Goal: Use online tool/utility: Utilize a website feature to perform a specific function

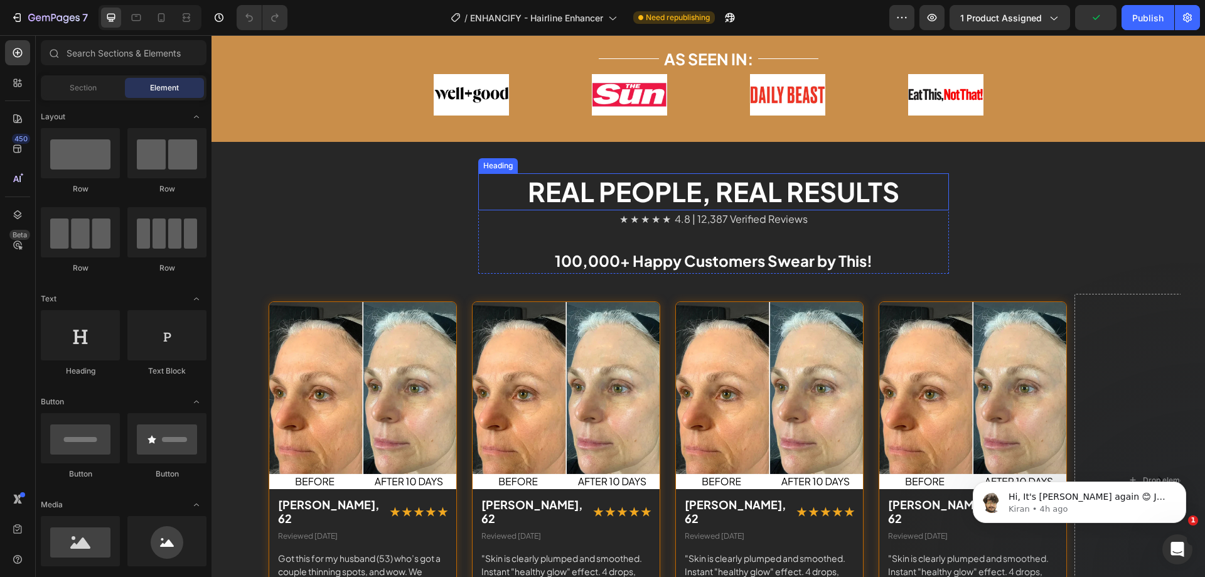
scroll to position [2196, 0]
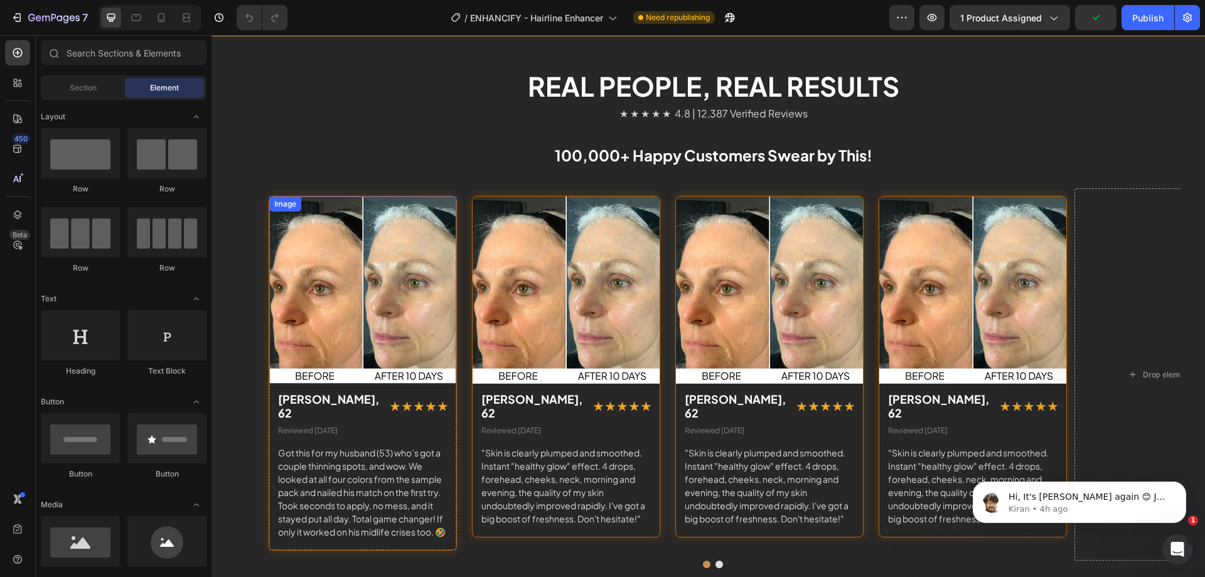
click at [286, 208] on div "Image" at bounding box center [285, 203] width 27 height 11
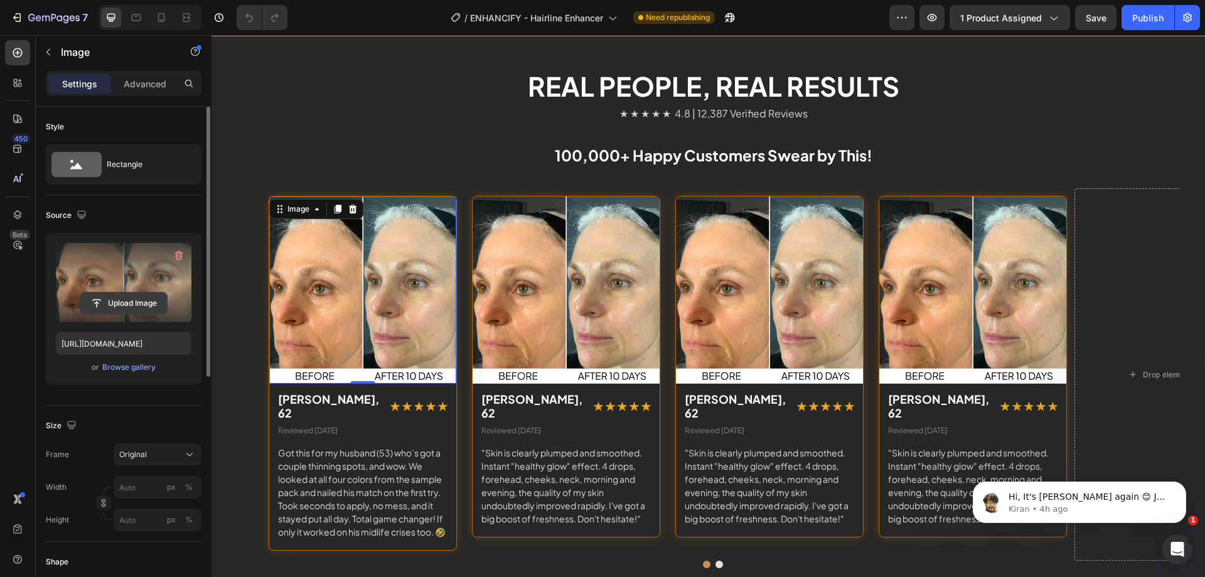
click at [118, 294] on input "file" at bounding box center [123, 302] width 87 height 21
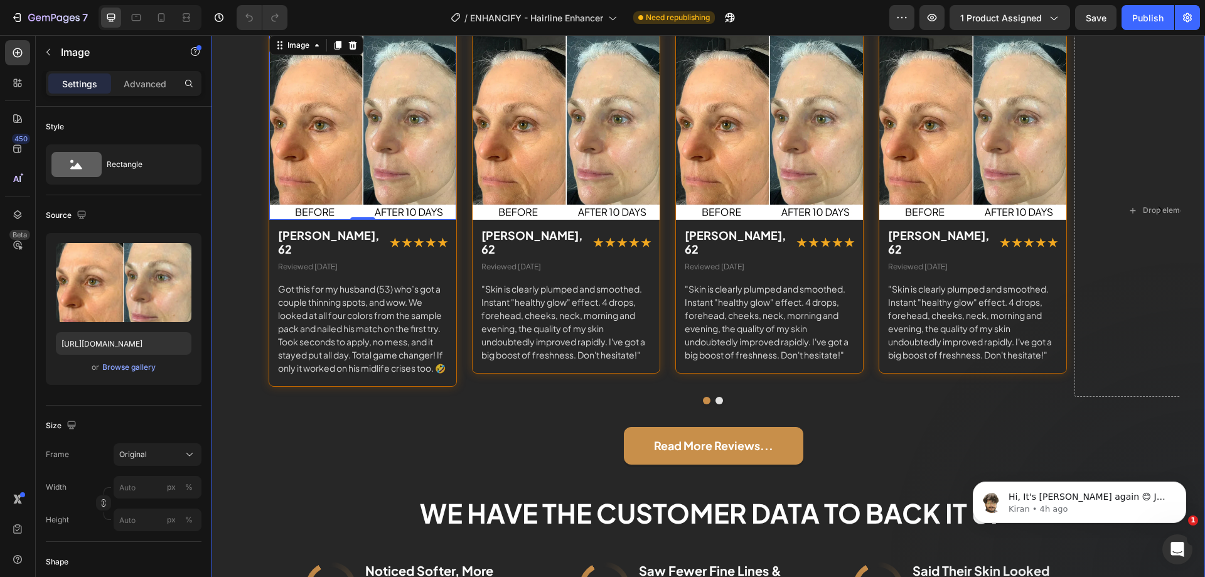
scroll to position [2258, 0]
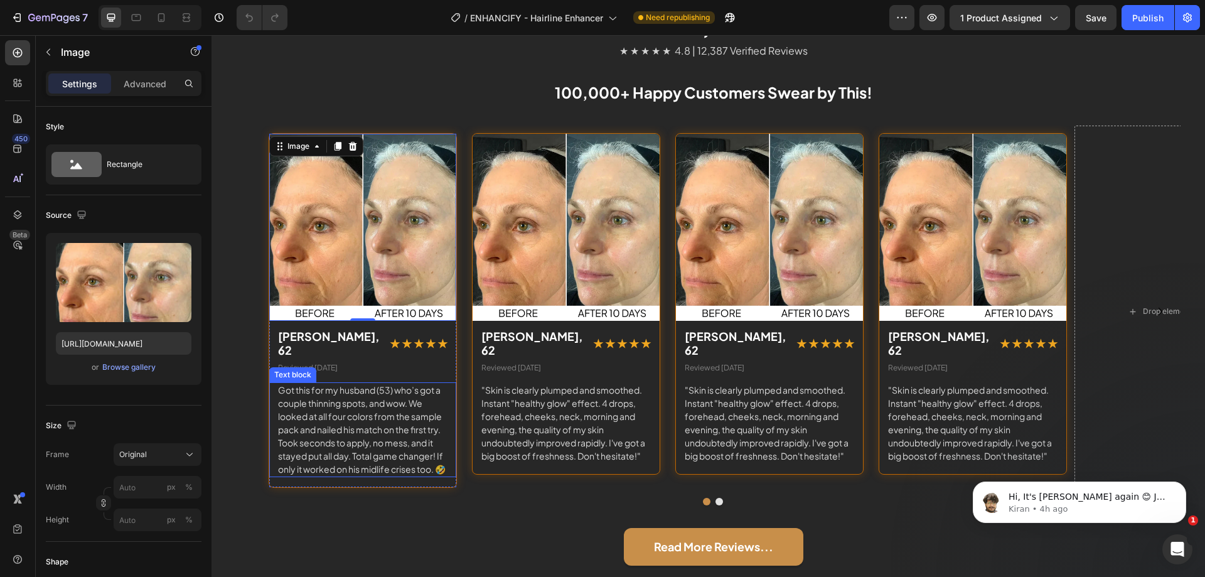
click at [327, 405] on p "Got this for my husband (53) who’s got a couple thinning spots, and wow. We loo…" at bounding box center [362, 429] width 169 height 92
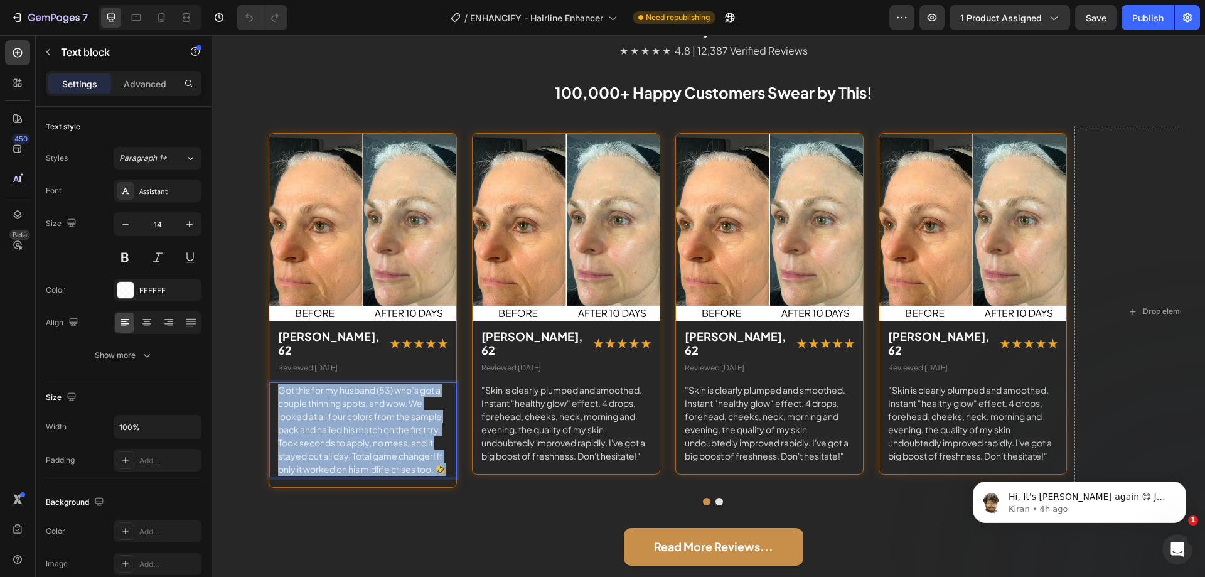
click at [327, 405] on p "Got this for my husband (53) who’s got a couple thinning spots, and wow. We loo…" at bounding box center [362, 429] width 169 height 92
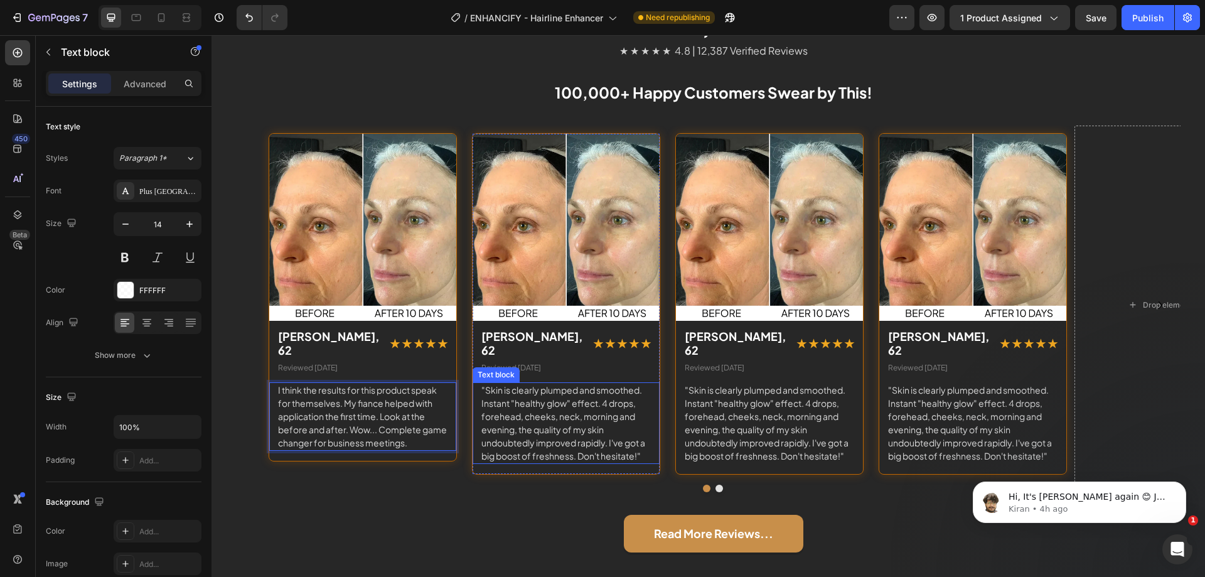
click at [532, 397] on p ""Skin is clearly plumped and smoothed. Instant "healthy glow" effect. 4 drops, …" at bounding box center [565, 422] width 169 height 79
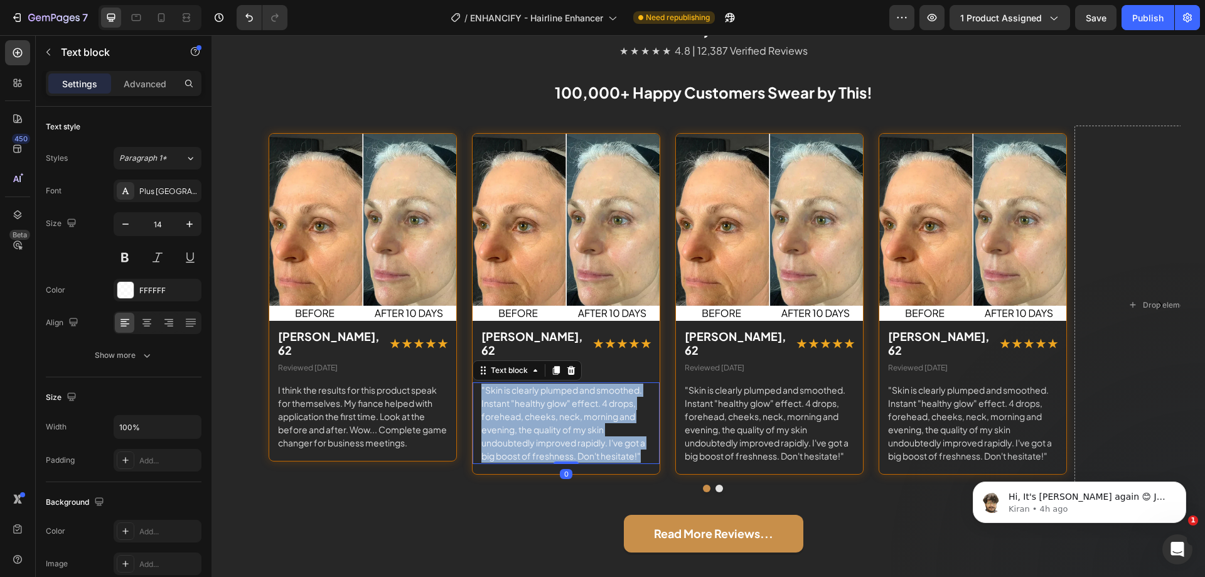
click at [532, 397] on p ""Skin is clearly plumped and smoothed. Instant "healthy glow" effect. 4 drops, …" at bounding box center [565, 422] width 169 height 79
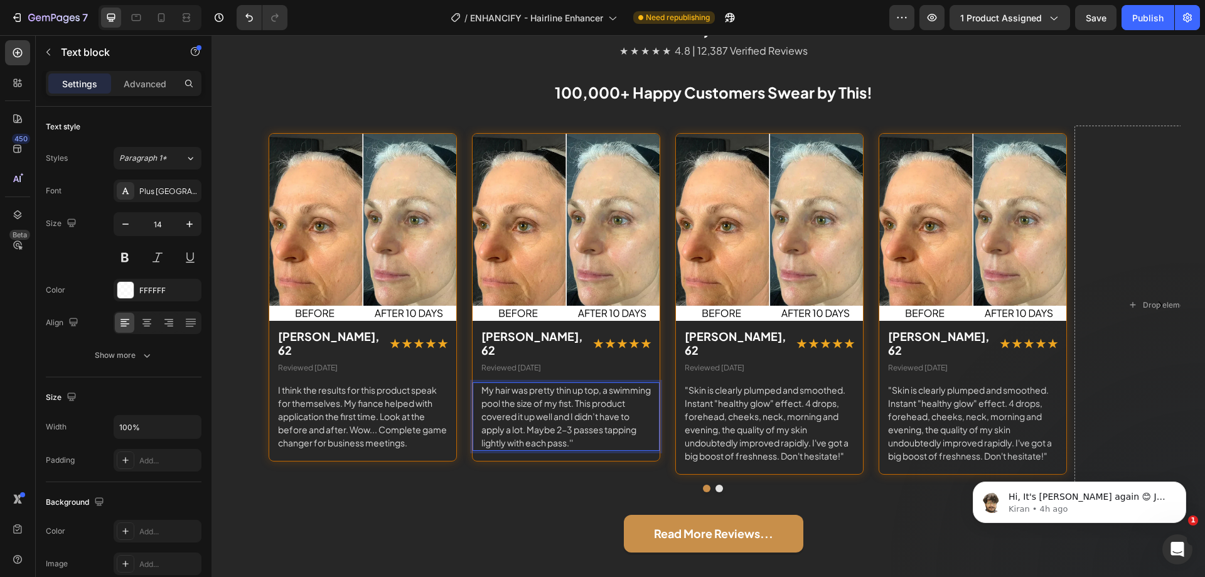
click at [484, 383] on p "My hair was pretty thin up top, a swimming pool the size of my fist. This produ…" at bounding box center [565, 416] width 169 height 66
click at [423, 425] on p "I think the results for this product speak for themselves. My fiance helped wit…" at bounding box center [362, 416] width 169 height 66
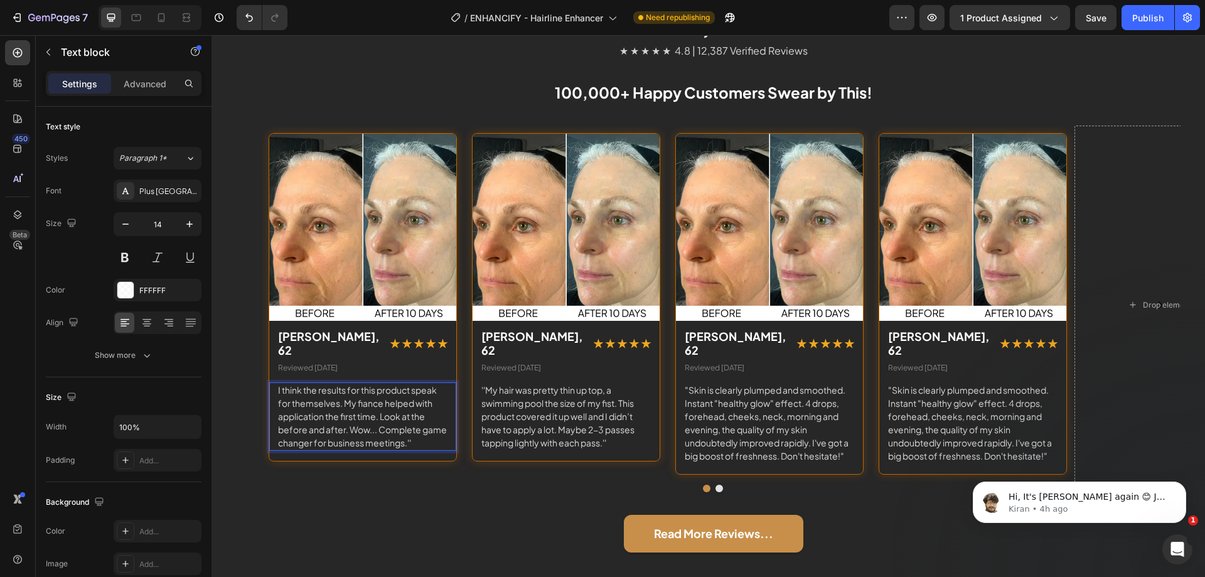
click at [278, 383] on p "I think the results for this product speak for themselves. My fiance helped wit…" at bounding box center [362, 416] width 169 height 66
click at [362, 390] on p "''I think the results for this product speak for themselves. My fiance helped w…" at bounding box center [362, 416] width 169 height 66
click at [687, 383] on p ""Skin is clearly plumped and smoothed. Instant "healthy glow" effect. 4 drops, …" at bounding box center [768, 422] width 169 height 79
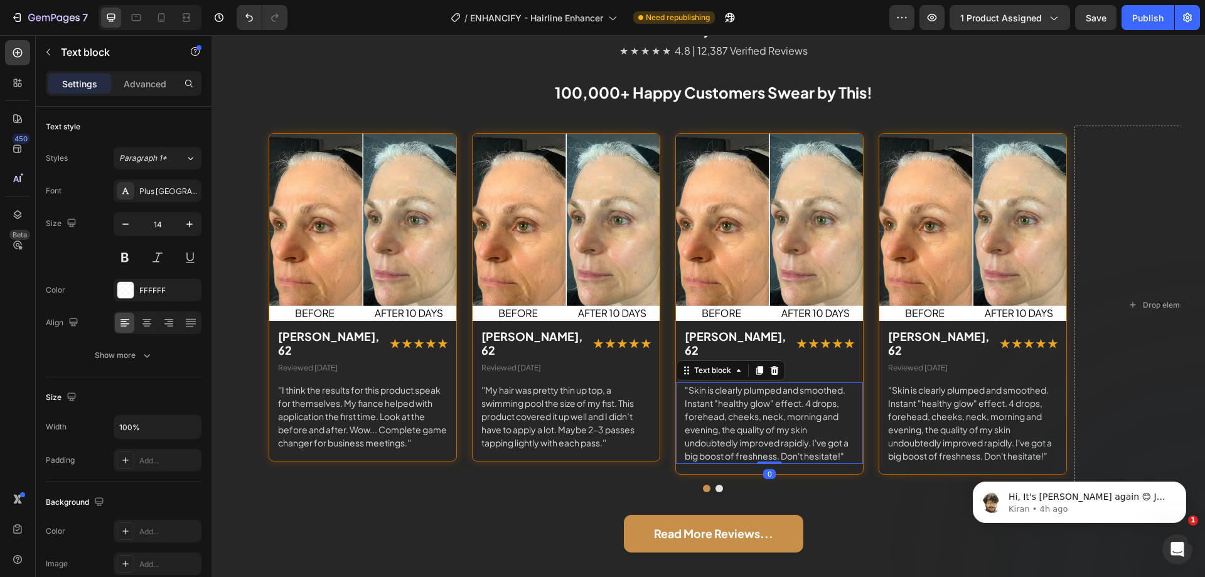
click at [688, 383] on p ""Skin is clearly plumped and smoothed. Instant "healthy glow" effect. 4 drops, …" at bounding box center [768, 422] width 169 height 79
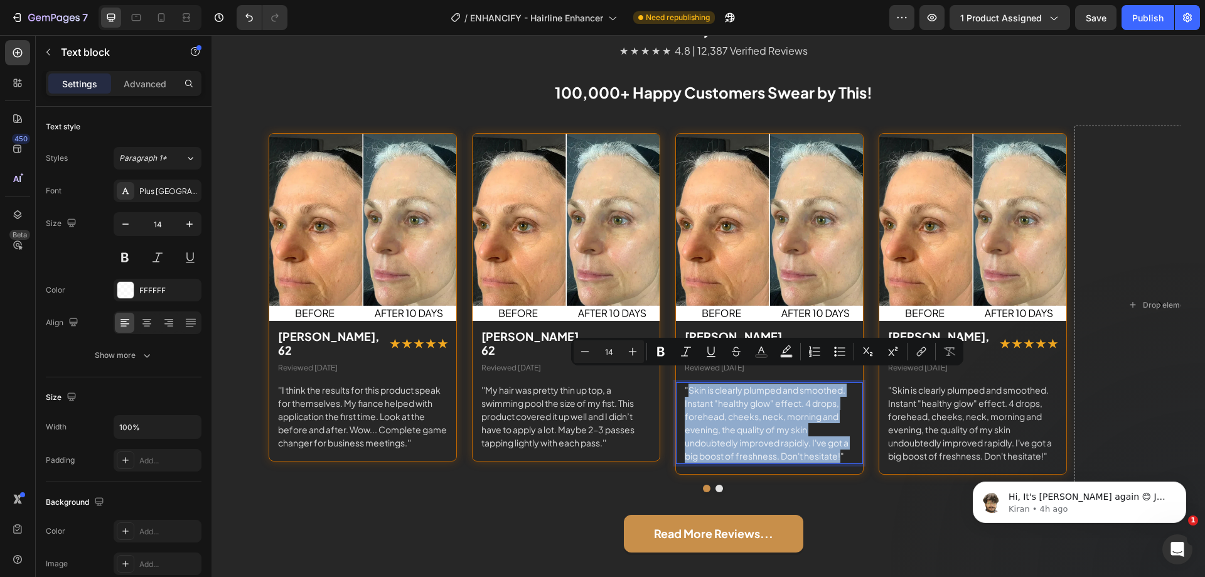
drag, startPoint x: 688, startPoint y: 376, endPoint x: 841, endPoint y: 447, distance: 168.1
click at [841, 447] on p ""Skin is clearly plumped and smoothed. Instant "healthy glow" effect. 4 drops, …" at bounding box center [768, 422] width 169 height 79
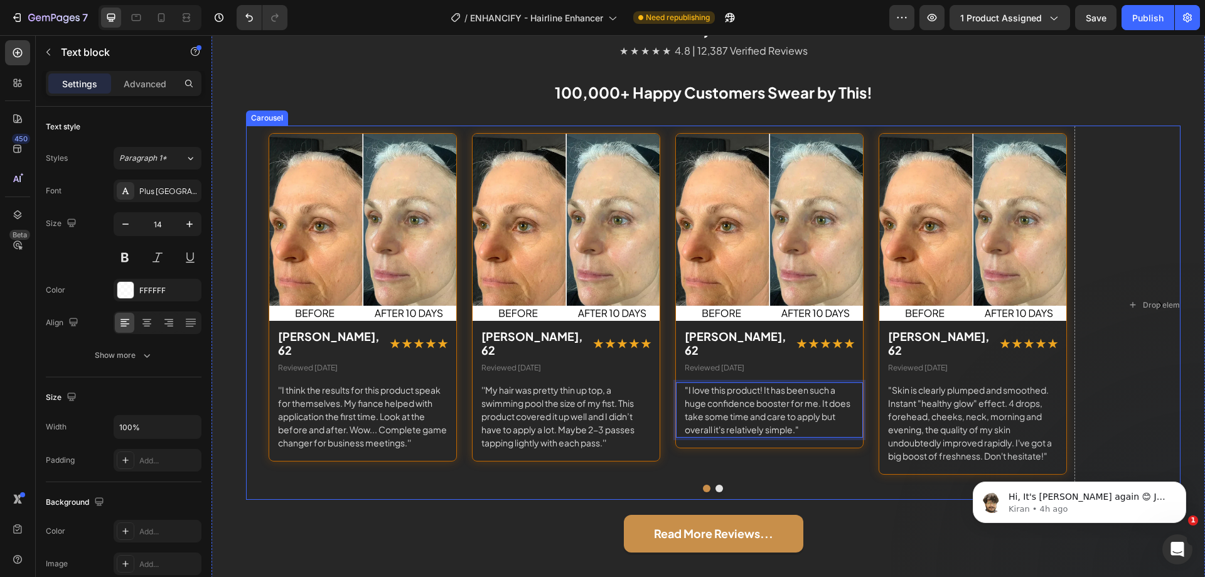
click at [819, 466] on div "Image [PERSON_NAME], 62 Text block ★ ★ ★ ★ ★ Text block Row Reviewed [DATE] Tex…" at bounding box center [762, 312] width 188 height 359
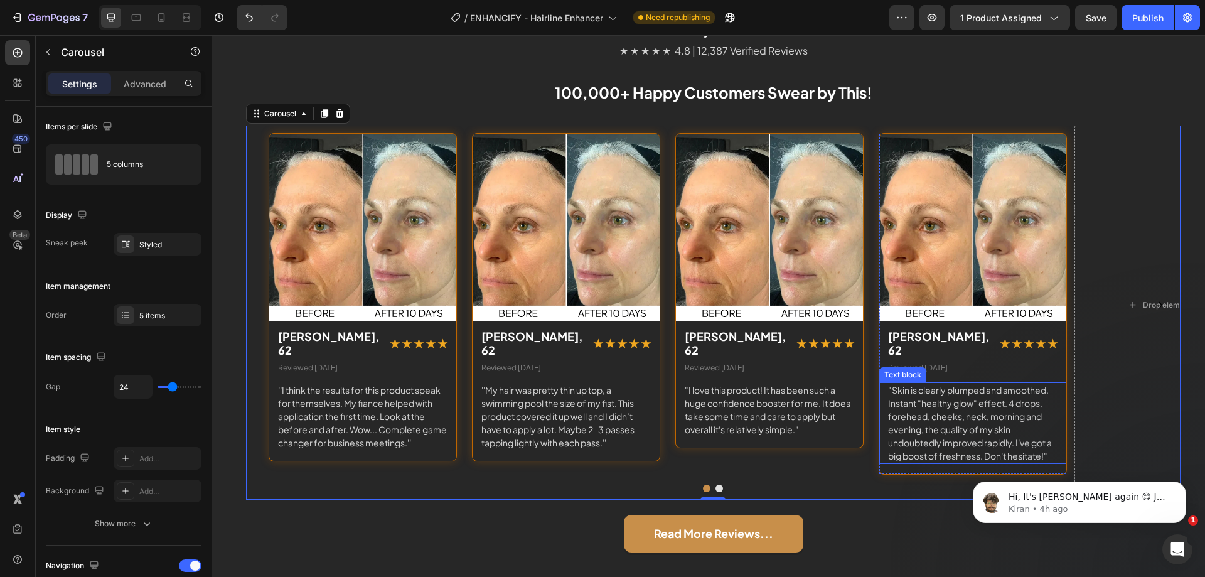
click at [891, 383] on p ""Skin is clearly plumped and smoothed. Instant "healthy glow" effect. 4 drops, …" at bounding box center [972, 422] width 169 height 79
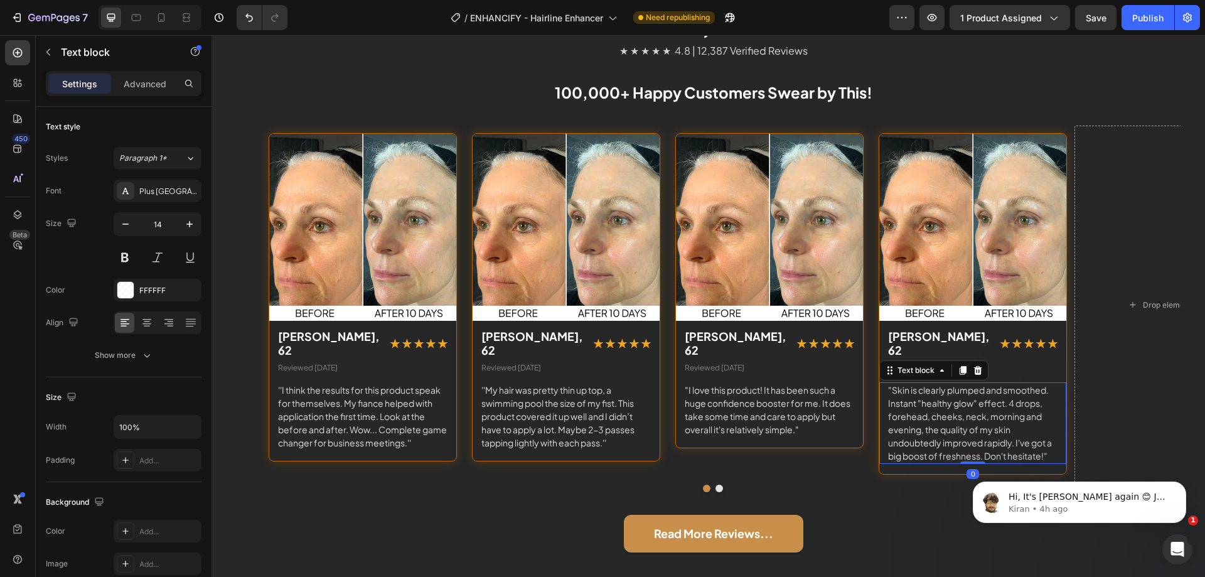
click at [891, 383] on p ""Skin is clearly plumped and smoothed. Instant "healthy glow" effect. 4 drops, …" at bounding box center [972, 422] width 169 height 79
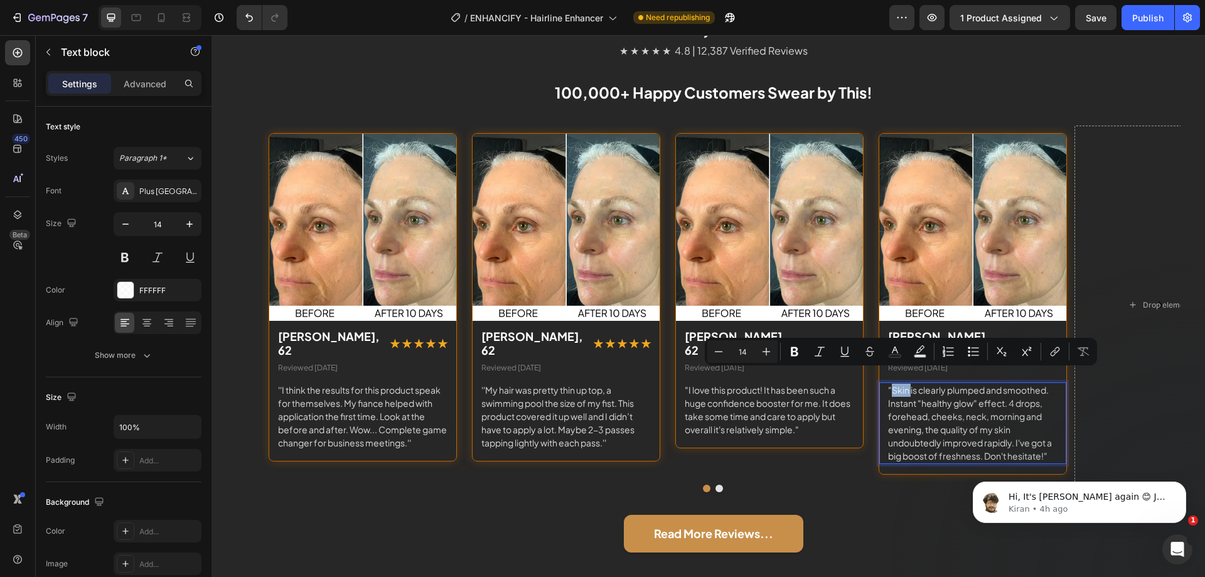
click at [893, 383] on p ""Skin is clearly plumped and smoothed. Instant "healthy glow" effect. 4 drops, …" at bounding box center [972, 422] width 169 height 79
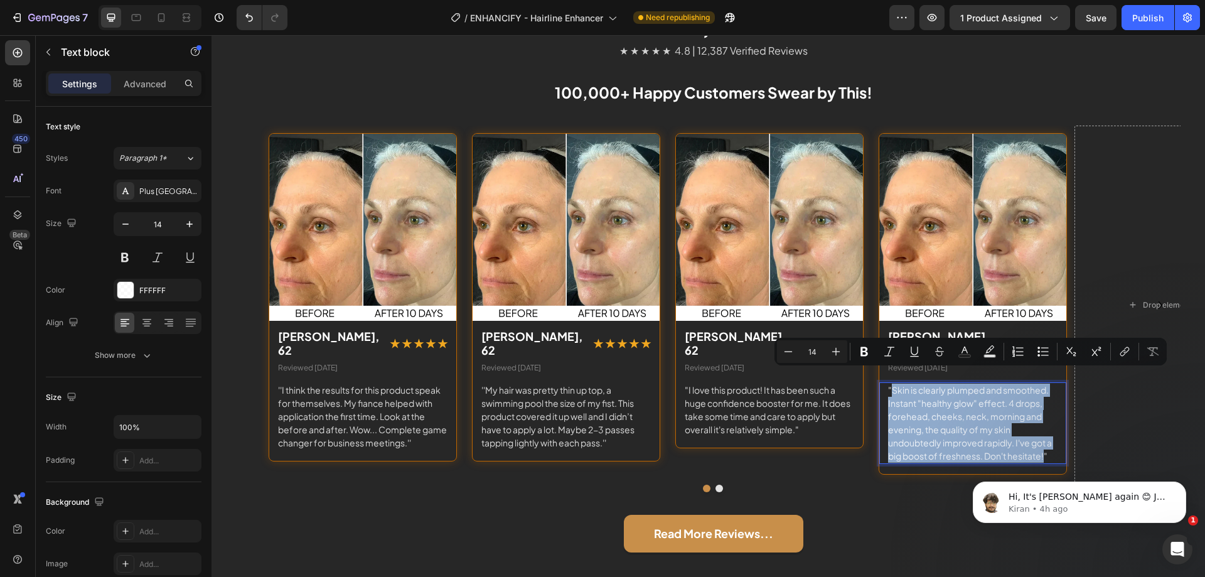
drag, startPoint x: 893, startPoint y: 378, endPoint x: 1043, endPoint y: 446, distance: 164.0
click at [1043, 446] on p ""Skin is clearly plumped and smoothed. Instant "healthy glow" effect. 4 drops, …" at bounding box center [972, 422] width 169 height 79
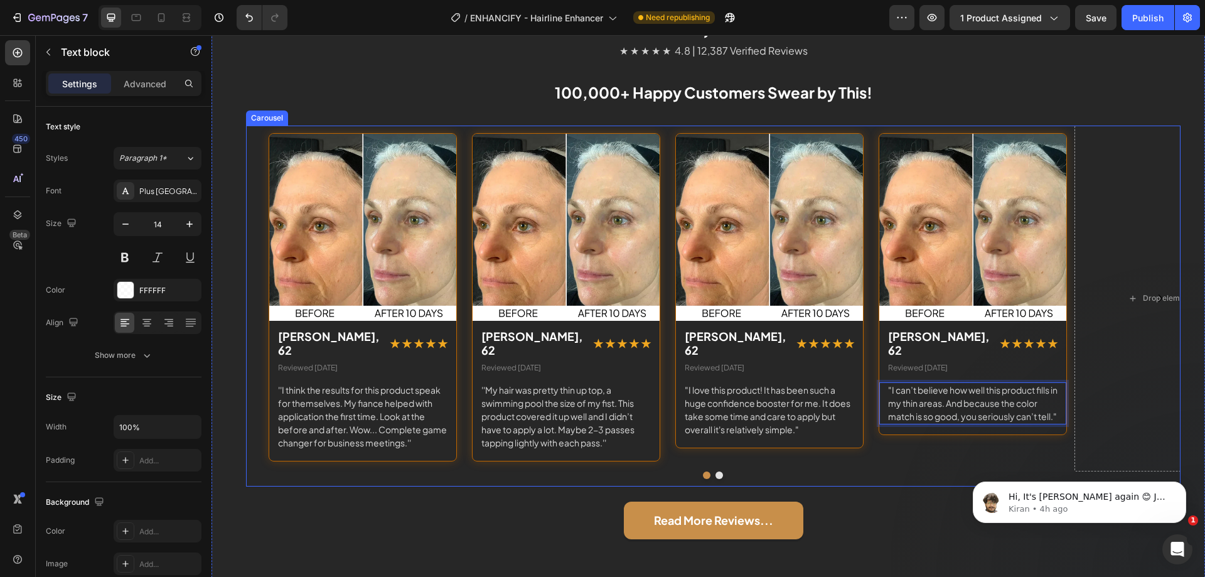
click at [933, 468] on div "Image [PERSON_NAME], 62 Text block ★ ★ ★ ★ ★ Text block Row Reviewed [DATE] Tex…" at bounding box center [713, 305] width 934 height 361
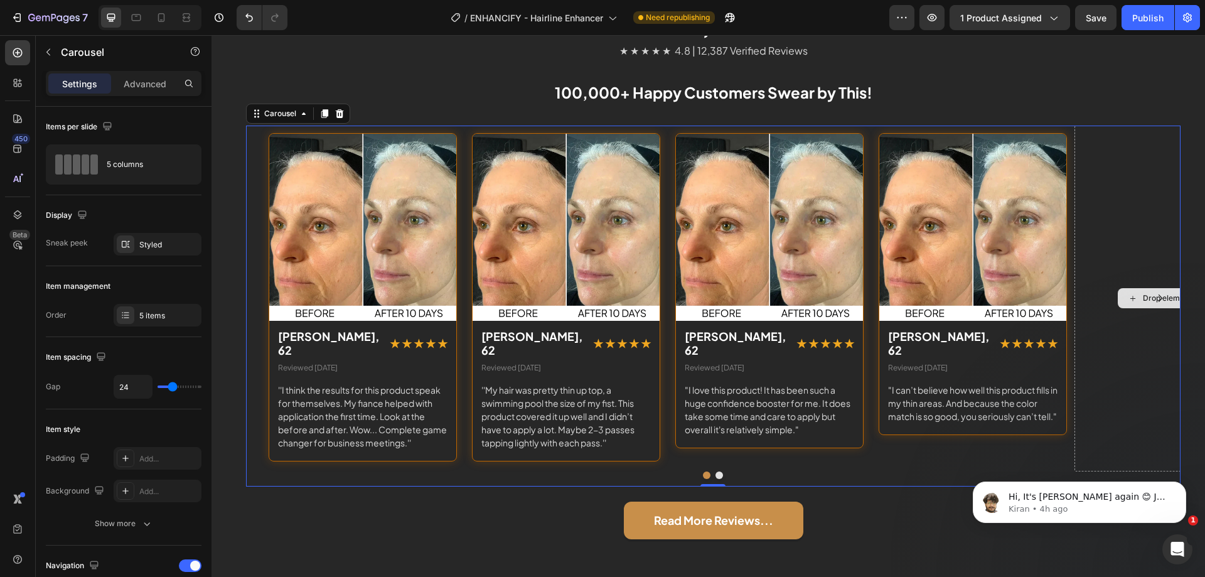
click at [1128, 299] on div "Drop element here" at bounding box center [1168, 298] width 102 height 20
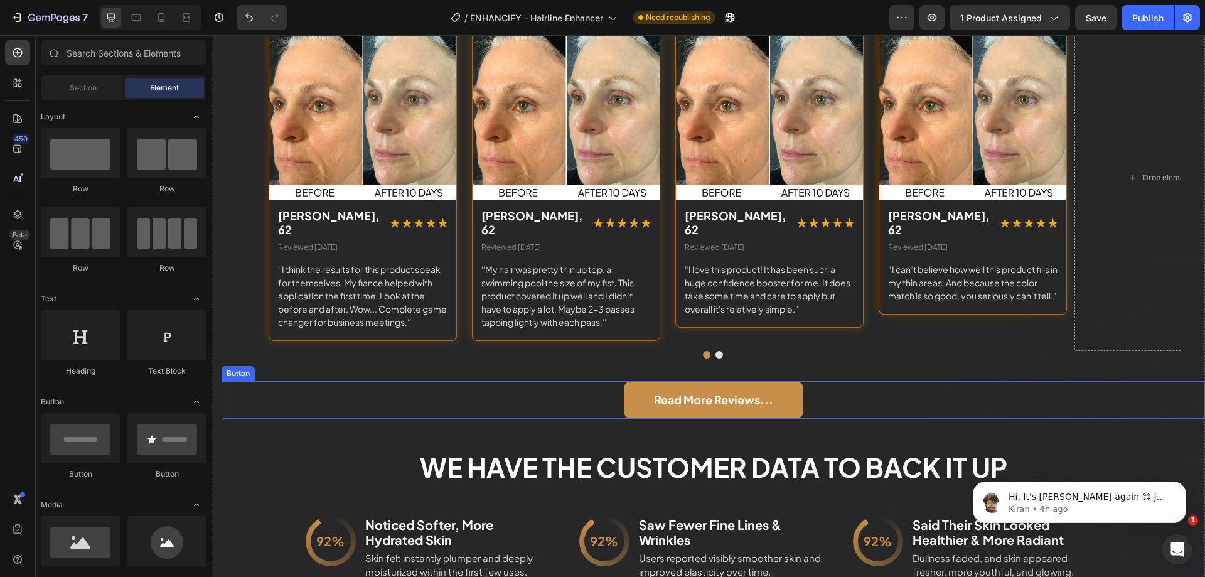
scroll to position [2384, 0]
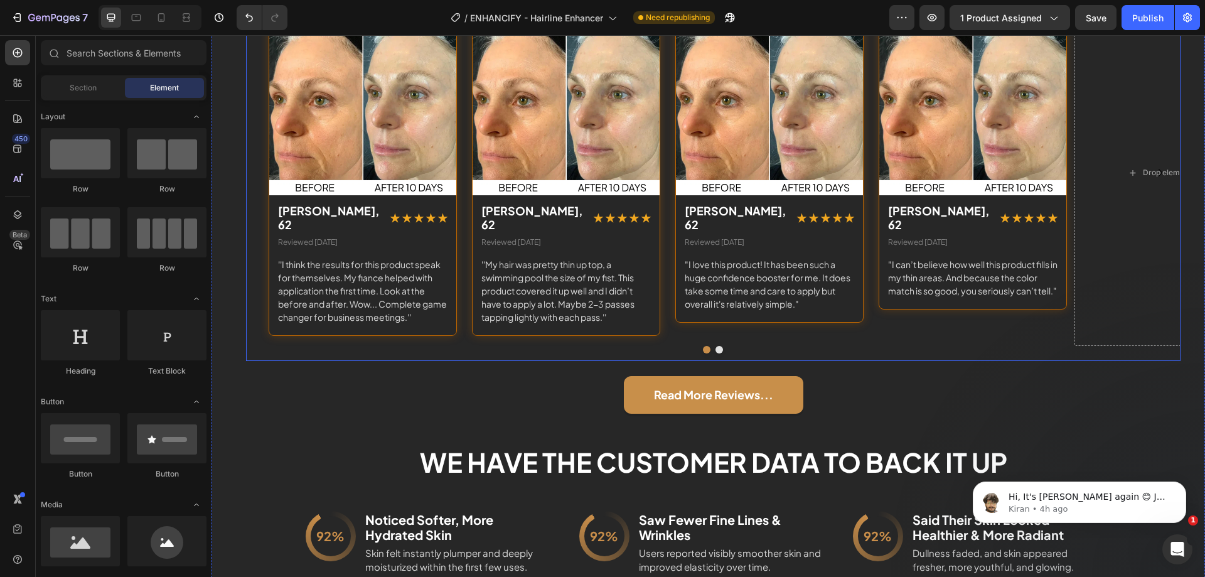
click at [715, 346] on button "Dot" at bounding box center [719, 350] width 8 height 8
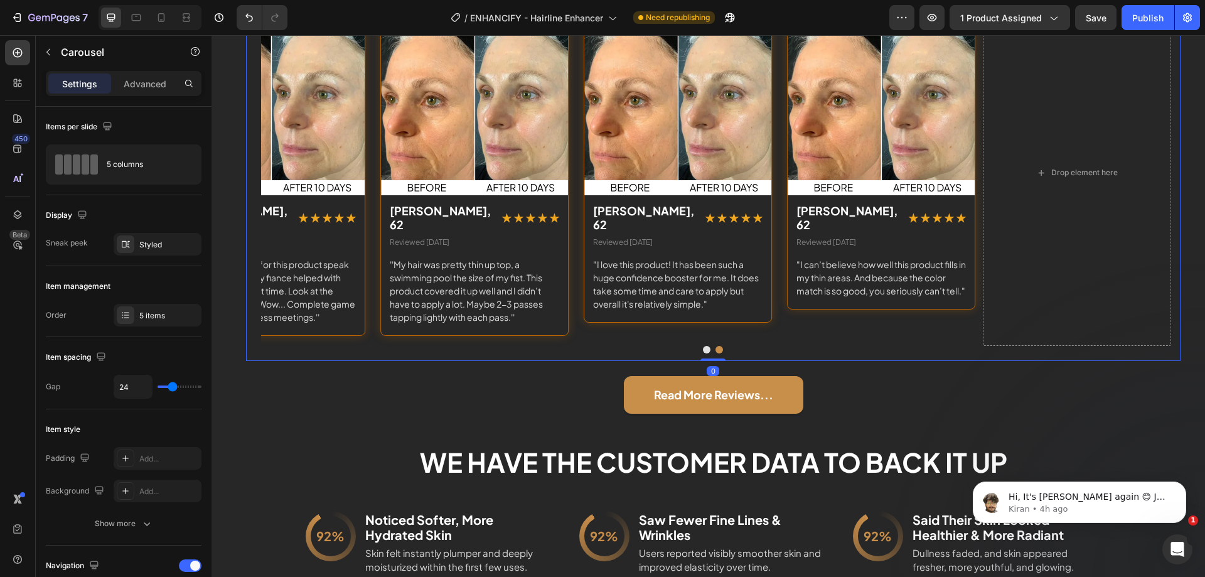
click at [703, 346] on button "Dot" at bounding box center [707, 350] width 8 height 8
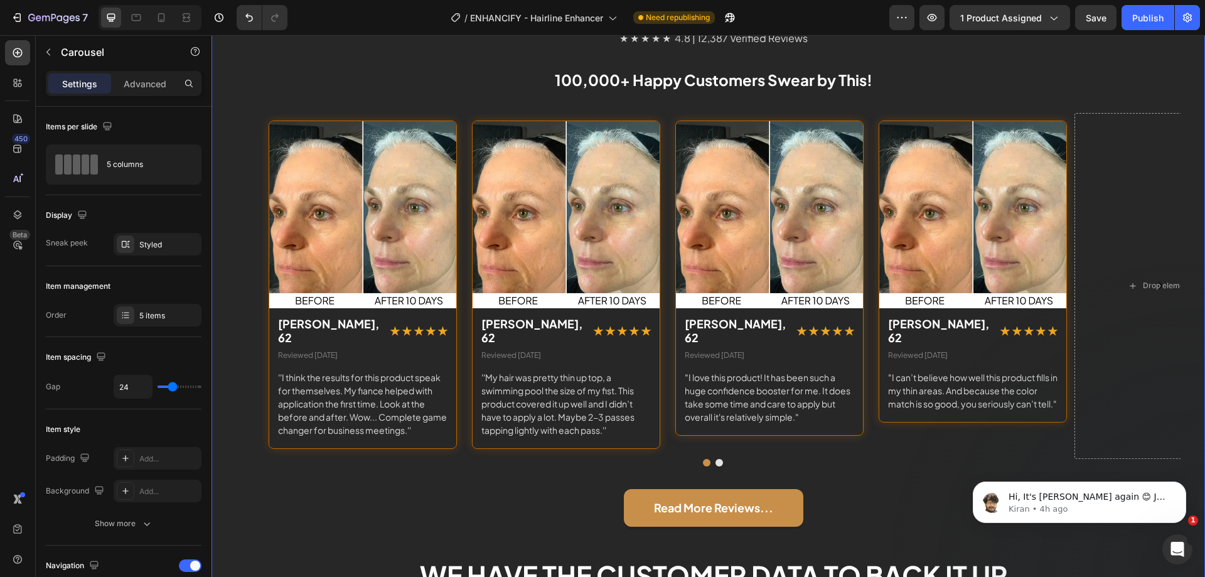
scroll to position [2258, 0]
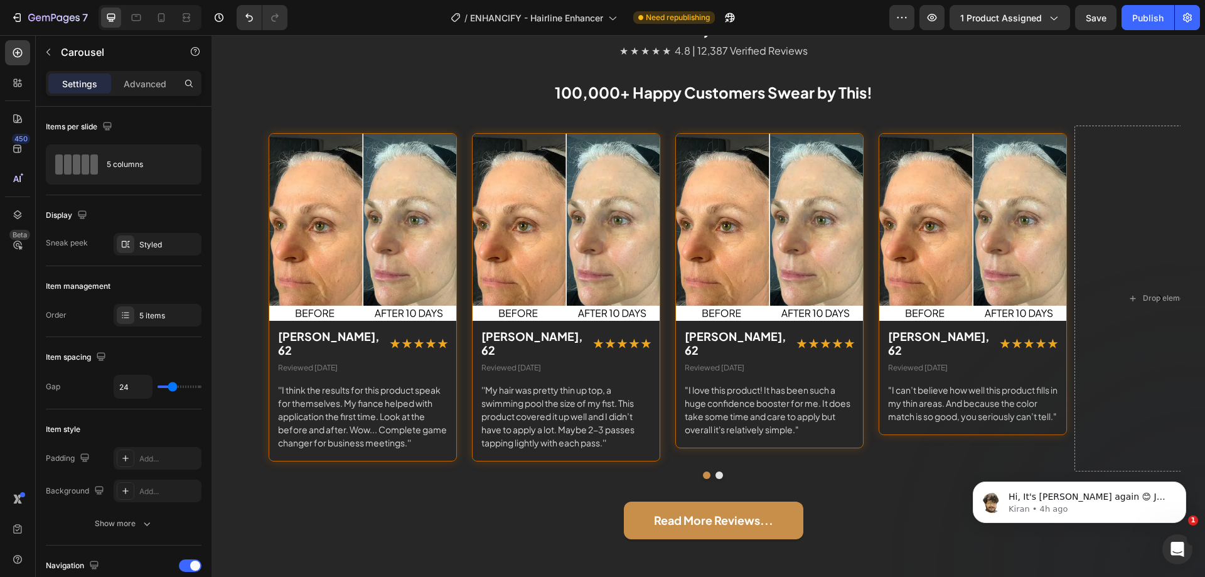
click at [715, 471] on button "Dot" at bounding box center [719, 475] width 8 height 8
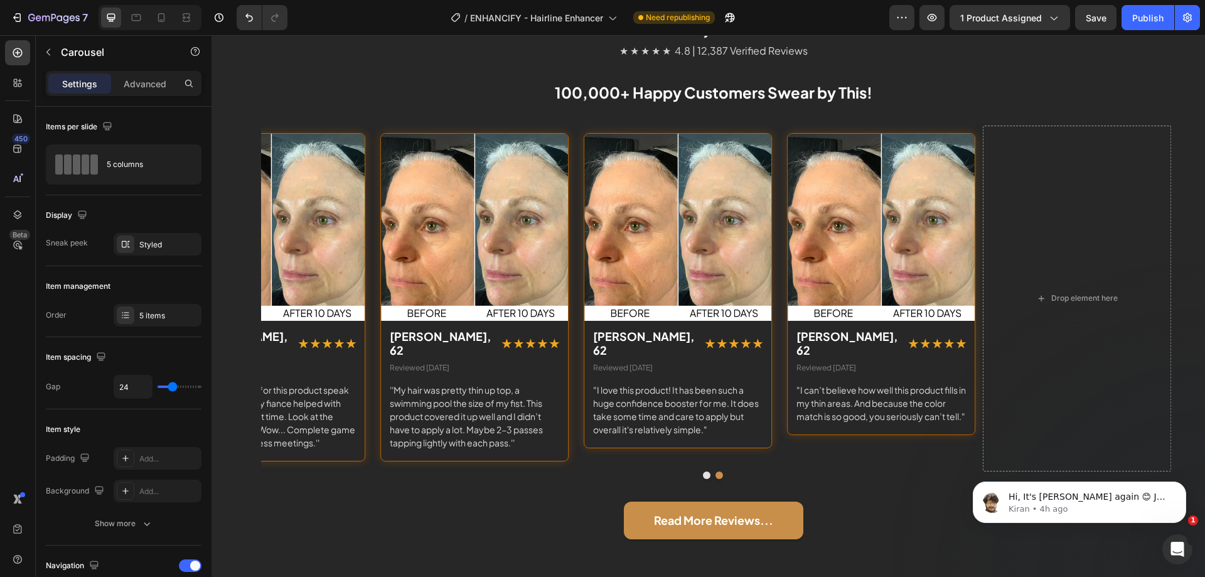
click at [695, 471] on div at bounding box center [713, 475] width 934 height 8
click at [703, 471] on button "Dot" at bounding box center [707, 475] width 8 height 8
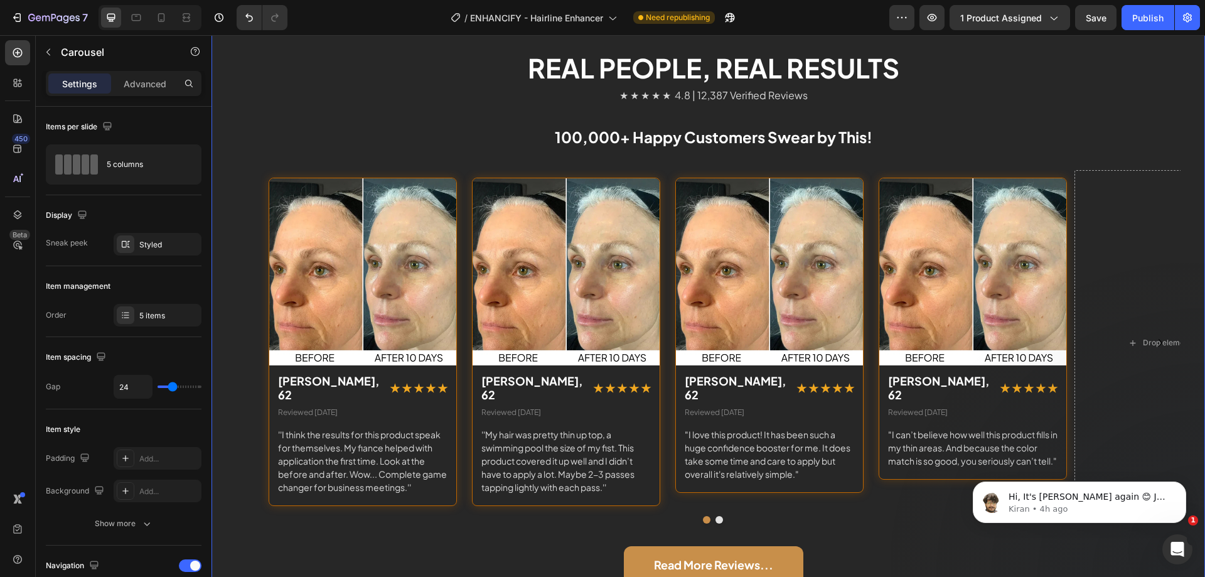
scroll to position [2133, 0]
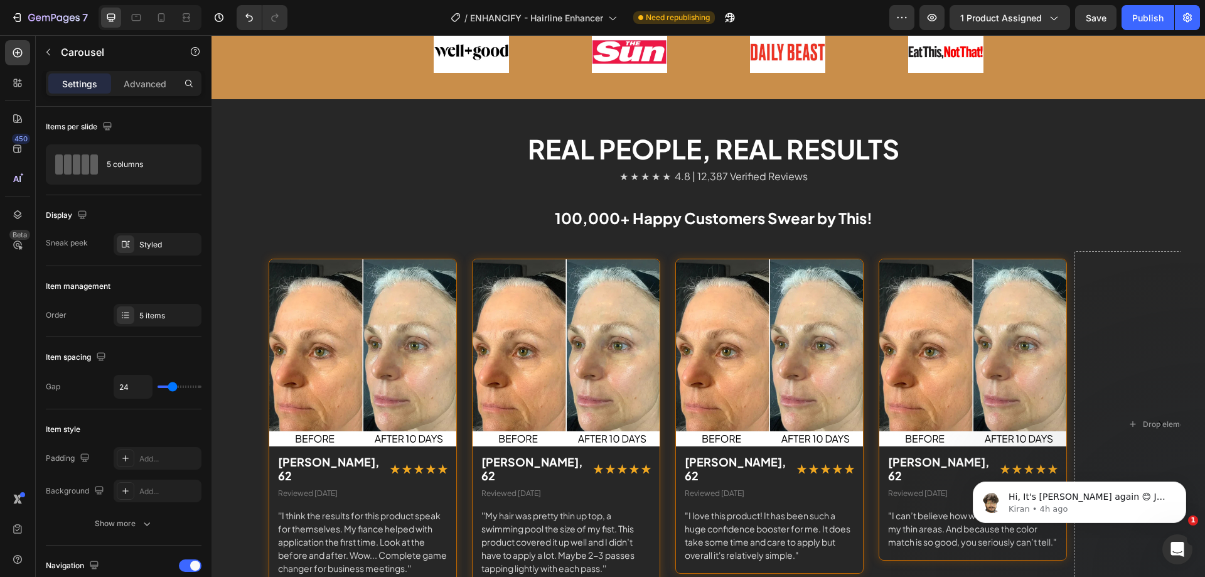
click at [873, 320] on div "Image [PERSON_NAME], 62 Text block ★ ★ ★ ★ ★ Text block Row Reviewed [DATE] Tex…" at bounding box center [965, 431] width 188 height 346
click at [903, 280] on div "Image 0" at bounding box center [972, 352] width 187 height 187
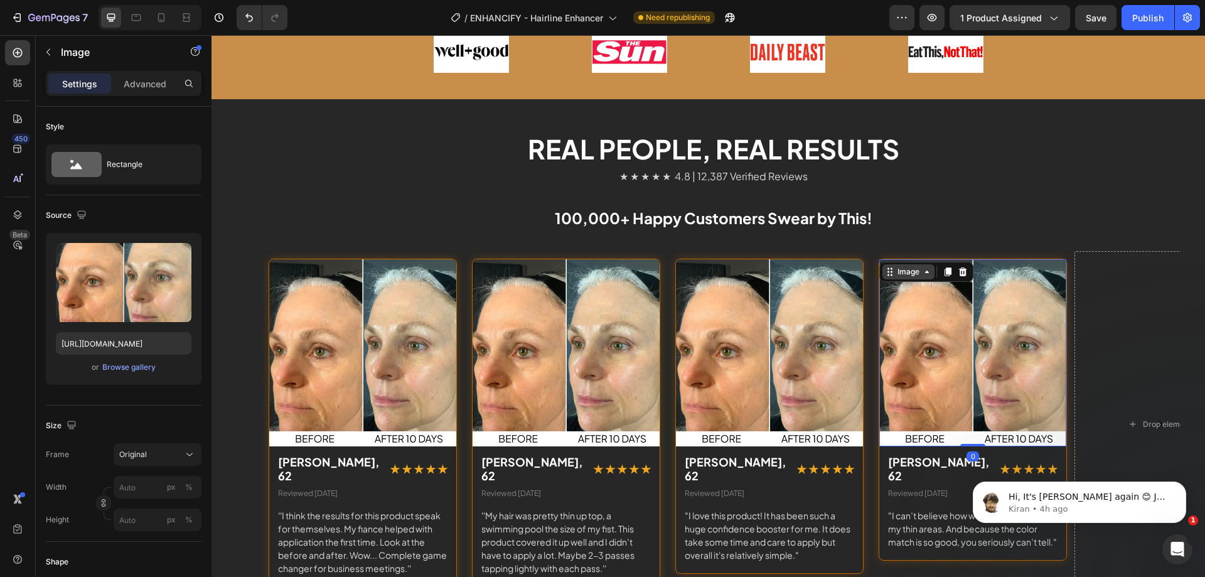
click at [896, 267] on div "Image" at bounding box center [908, 271] width 27 height 11
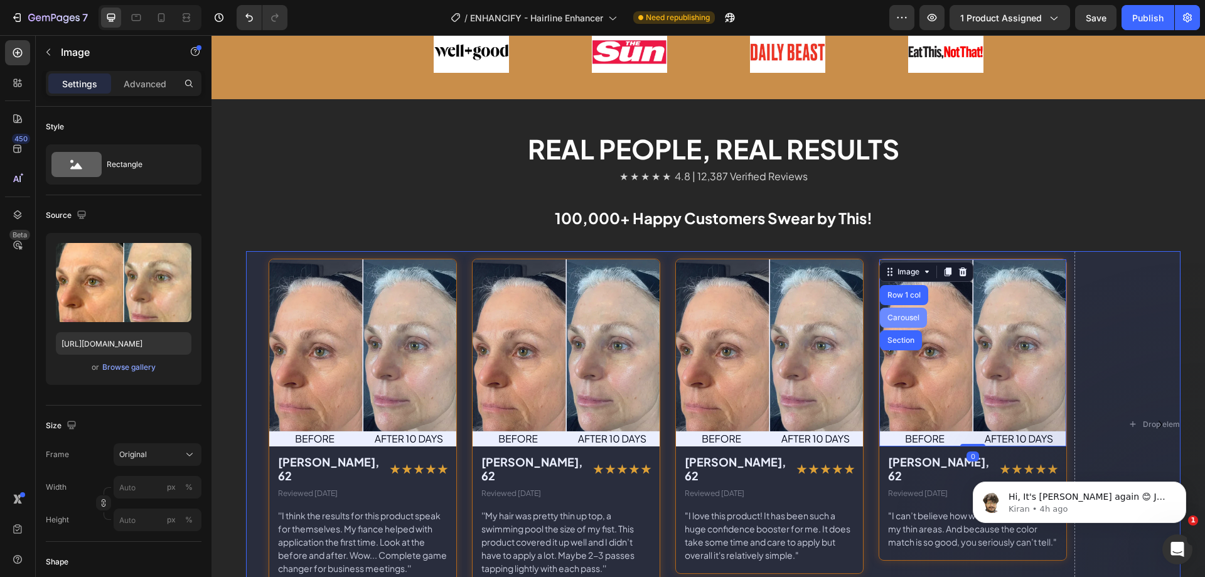
click at [902, 316] on div "Carousel" at bounding box center [903, 318] width 37 height 8
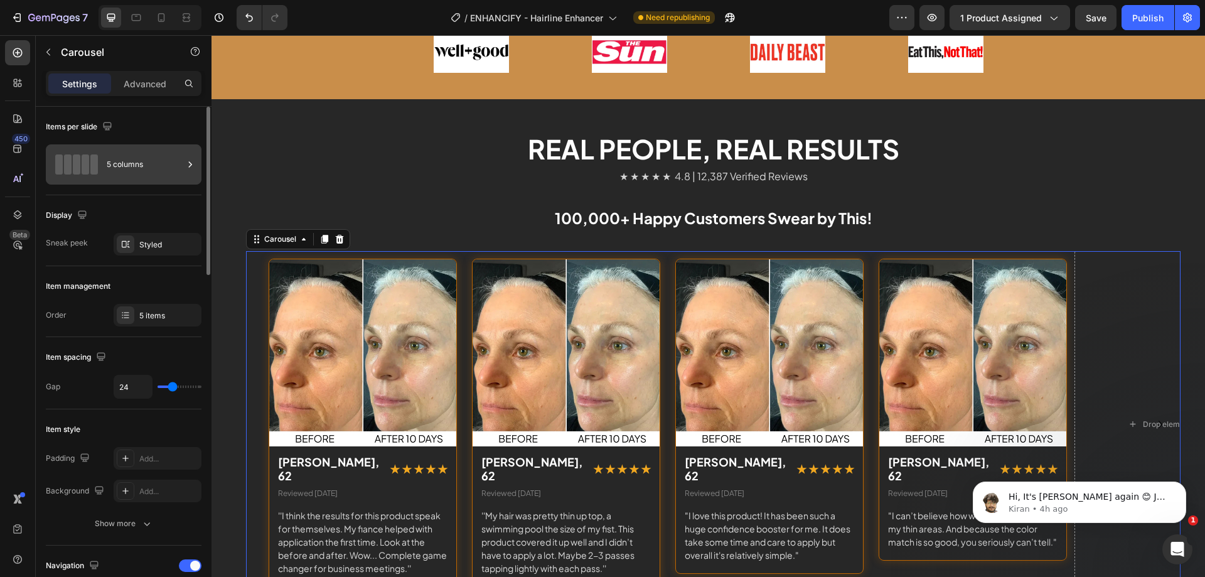
click at [122, 162] on div "5 columns" at bounding box center [145, 164] width 77 height 29
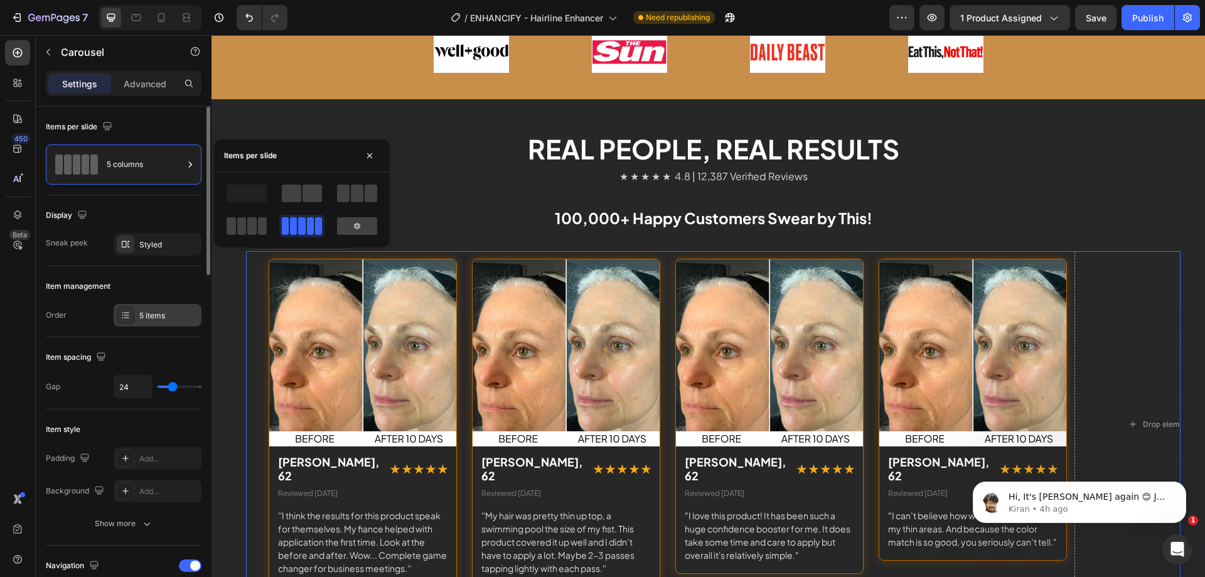
click at [146, 321] on div "5 items" at bounding box center [168, 315] width 59 height 11
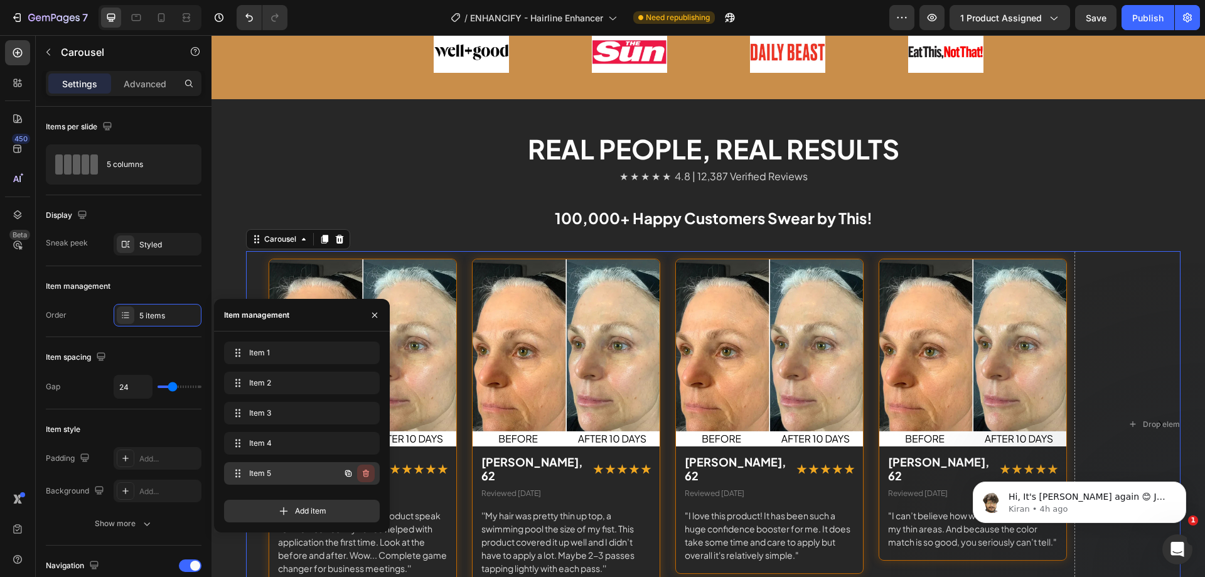
click at [367, 472] on icon "button" at bounding box center [366, 473] width 10 height 10
click at [364, 471] on div "Delete" at bounding box center [357, 472] width 23 height 11
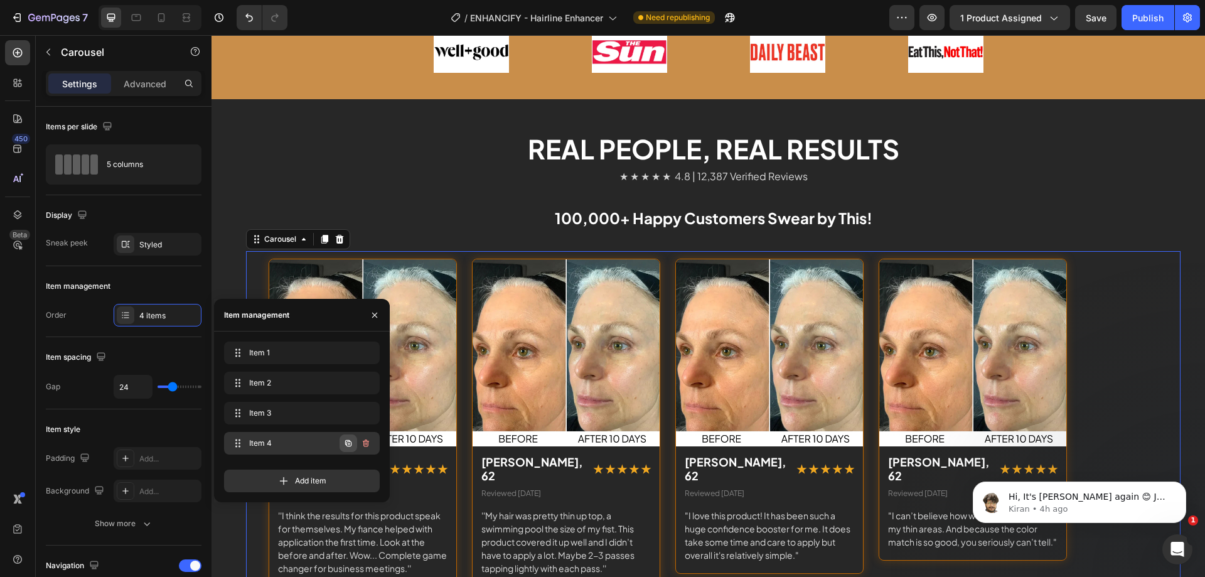
click at [346, 442] on icon "button" at bounding box center [348, 443] width 6 height 6
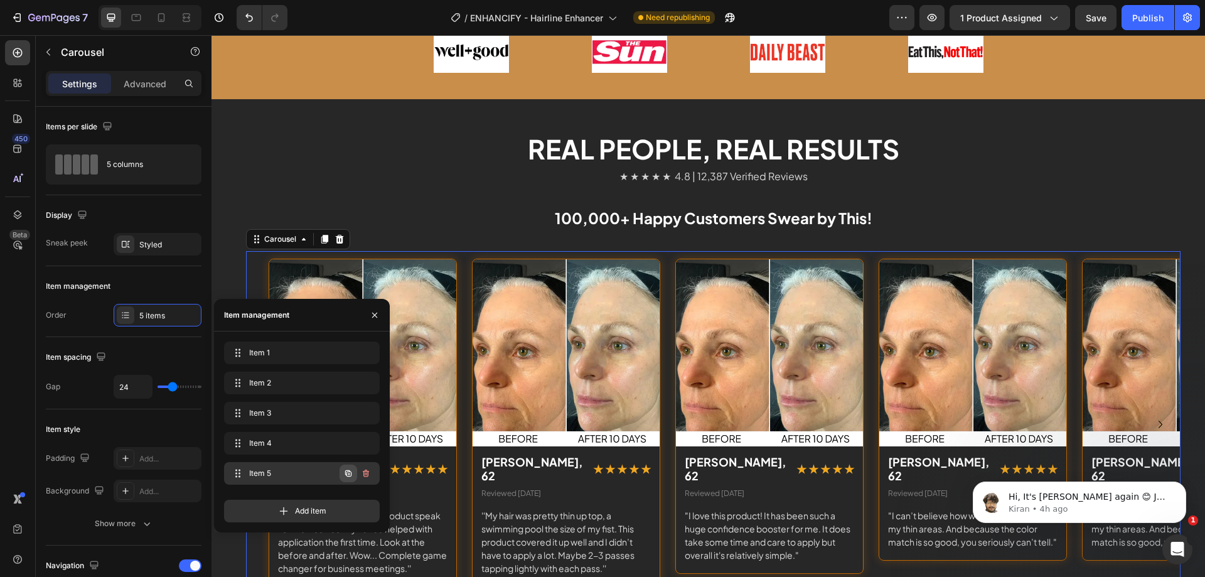
click at [353, 471] on button "button" at bounding box center [348, 473] width 18 height 18
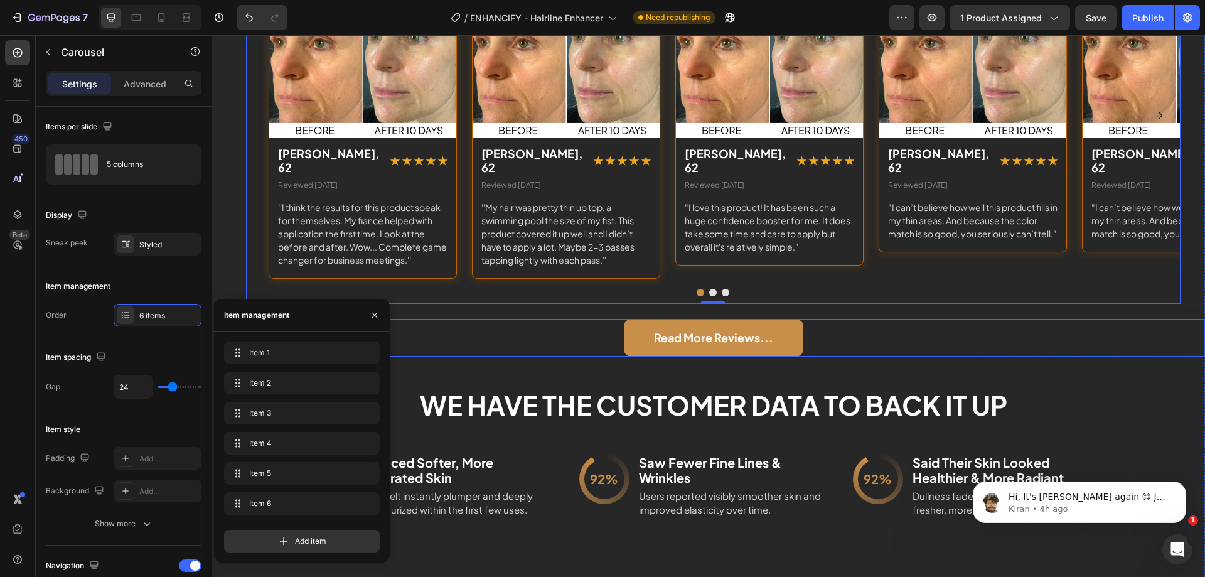
scroll to position [2447, 0]
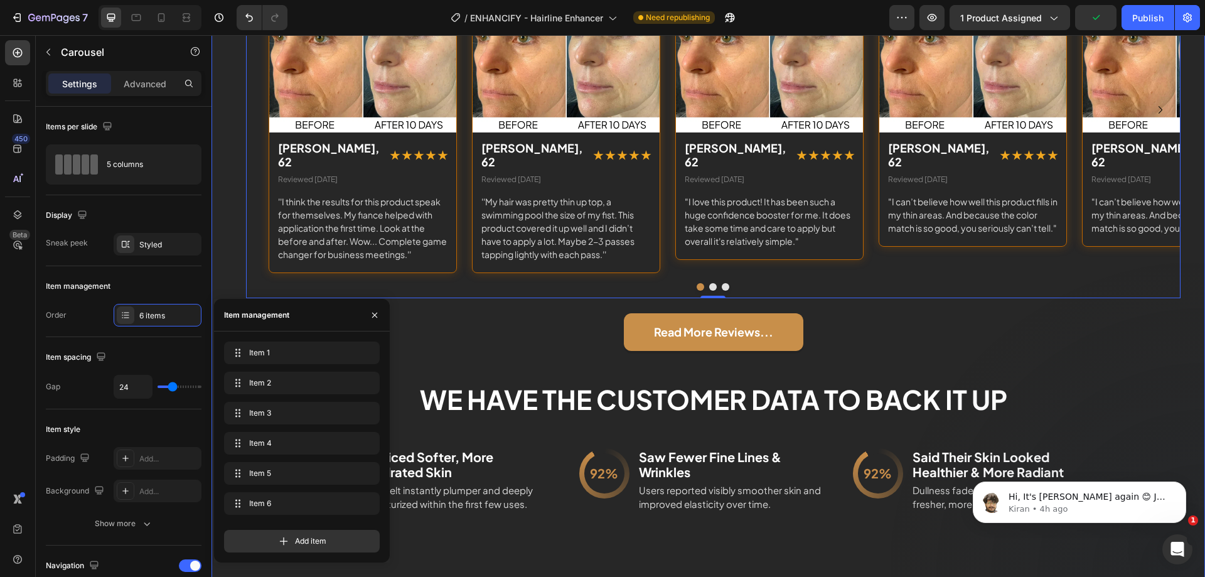
click at [1112, 362] on div "Real People, Real Results Heading ★ ★ ★ ★ ★ 4.8 | 12,387 Verified Reviews Text …" at bounding box center [712, 179] width 983 height 725
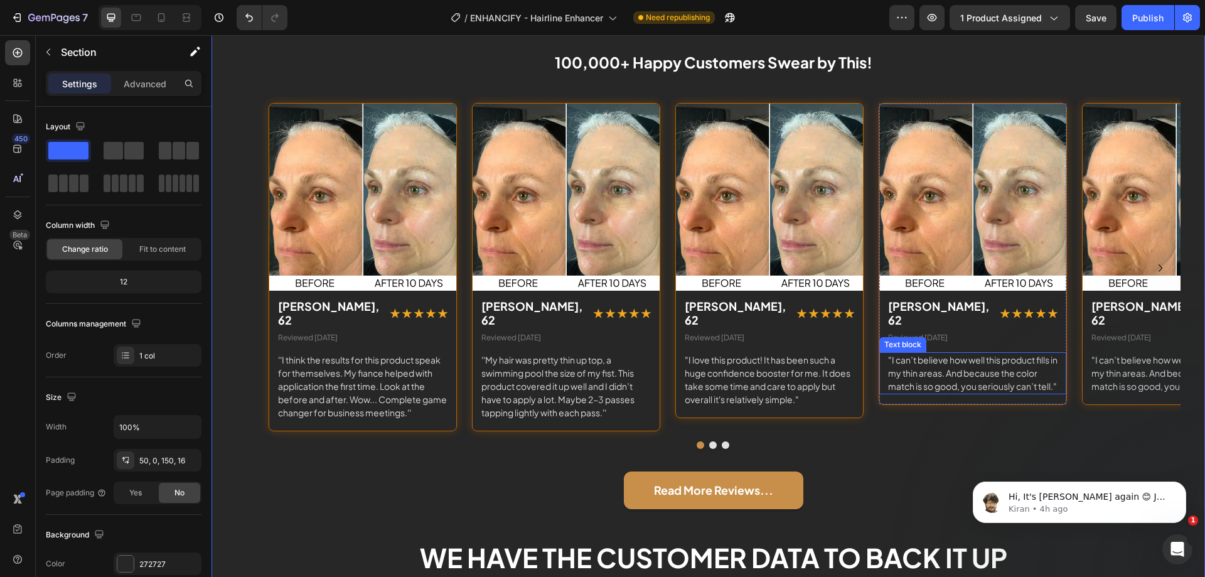
scroll to position [2258, 0]
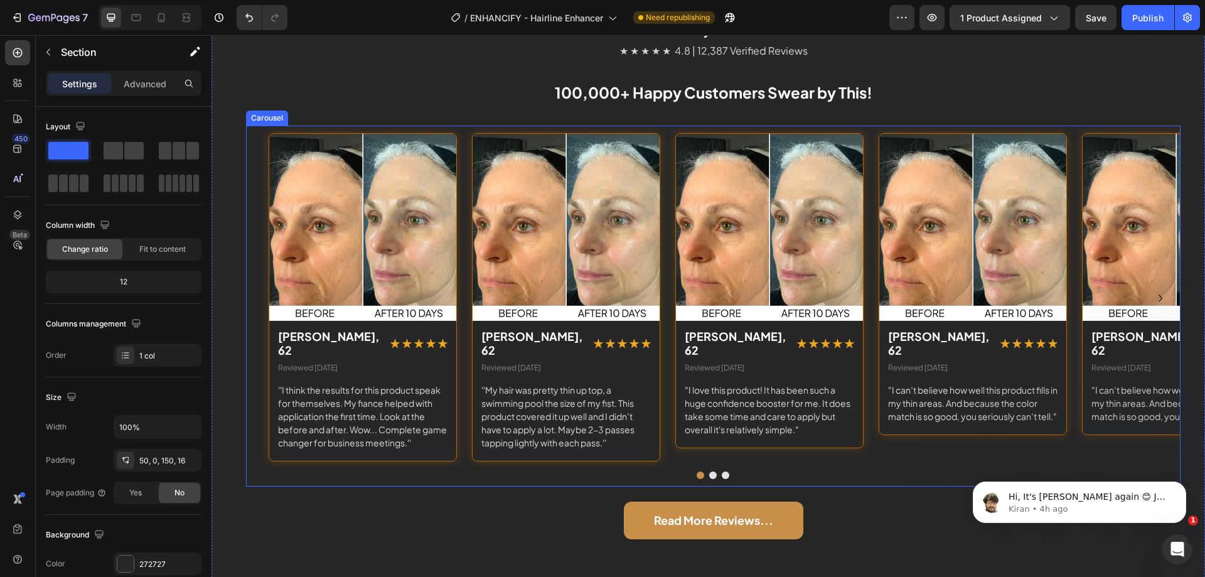
click at [709, 471] on button "Dot" at bounding box center [713, 475] width 8 height 8
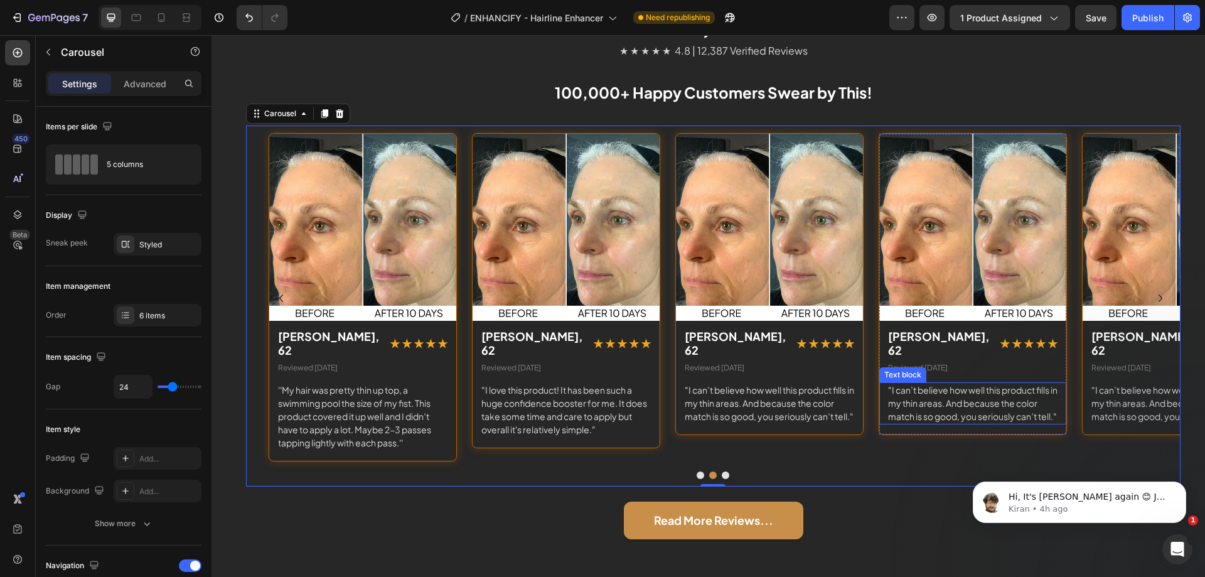
click at [925, 387] on p ""I can’t believe how well this product fills in my thin areas. And because the …" at bounding box center [972, 403] width 169 height 40
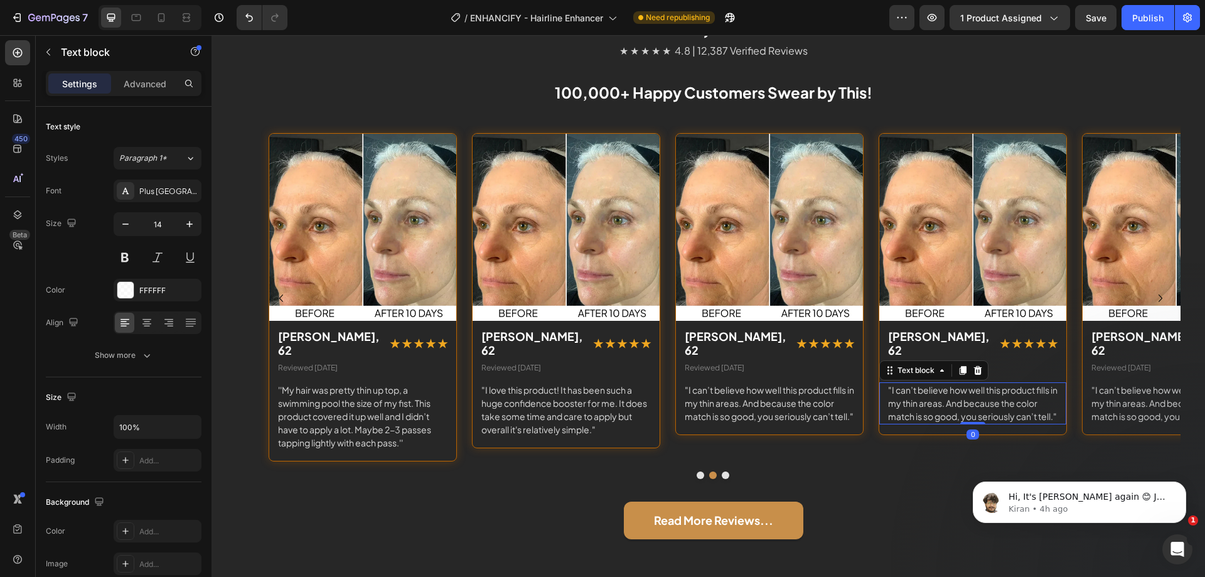
click at [893, 383] on p ""I can’t believe how well this product fills in my thin areas. And because the …" at bounding box center [972, 403] width 169 height 40
click at [892, 383] on p ""I can’t believe how well this product fills in my thin areas. And because the …" at bounding box center [972, 403] width 169 height 40
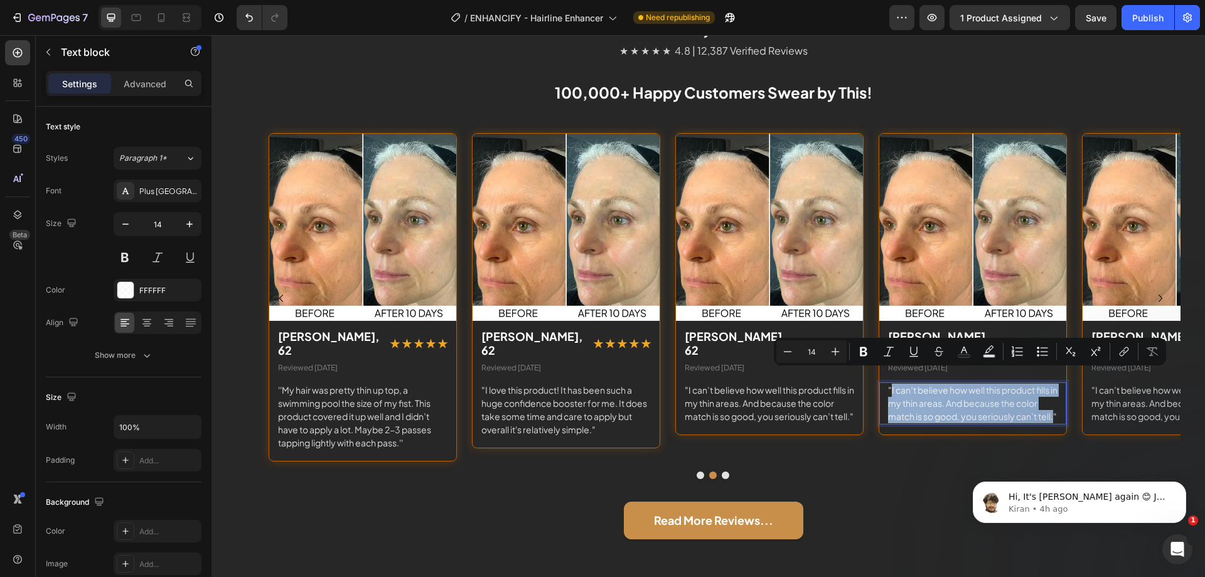
drag, startPoint x: 892, startPoint y: 378, endPoint x: 901, endPoint y: 416, distance: 39.3
click at [901, 416] on p ""I can’t believe how well this product fills in my thin areas. And because the …" at bounding box center [972, 403] width 169 height 40
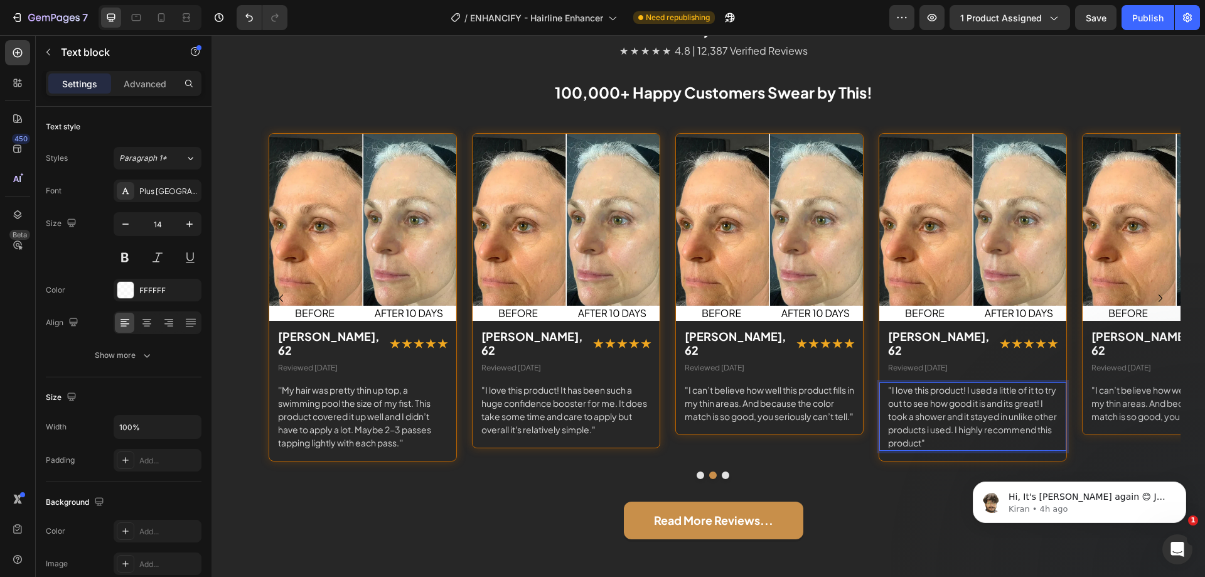
click at [889, 427] on p ""I love this product! I used a little of it to try out to see how good it is an…" at bounding box center [972, 416] width 169 height 66
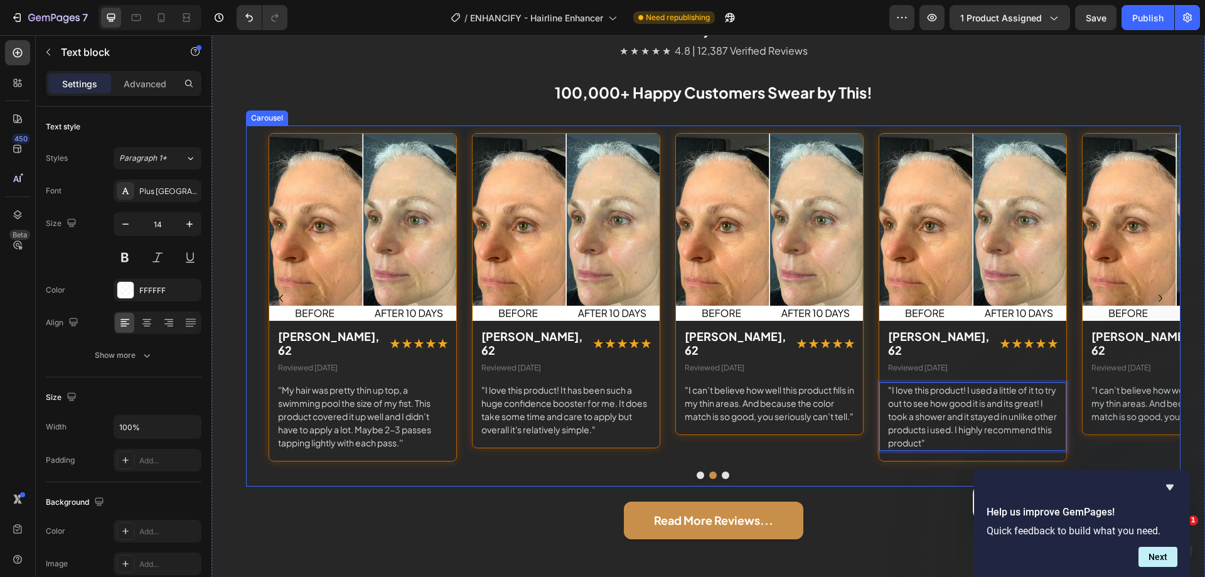
click at [721, 471] on button "Dot" at bounding box center [725, 475] width 8 height 8
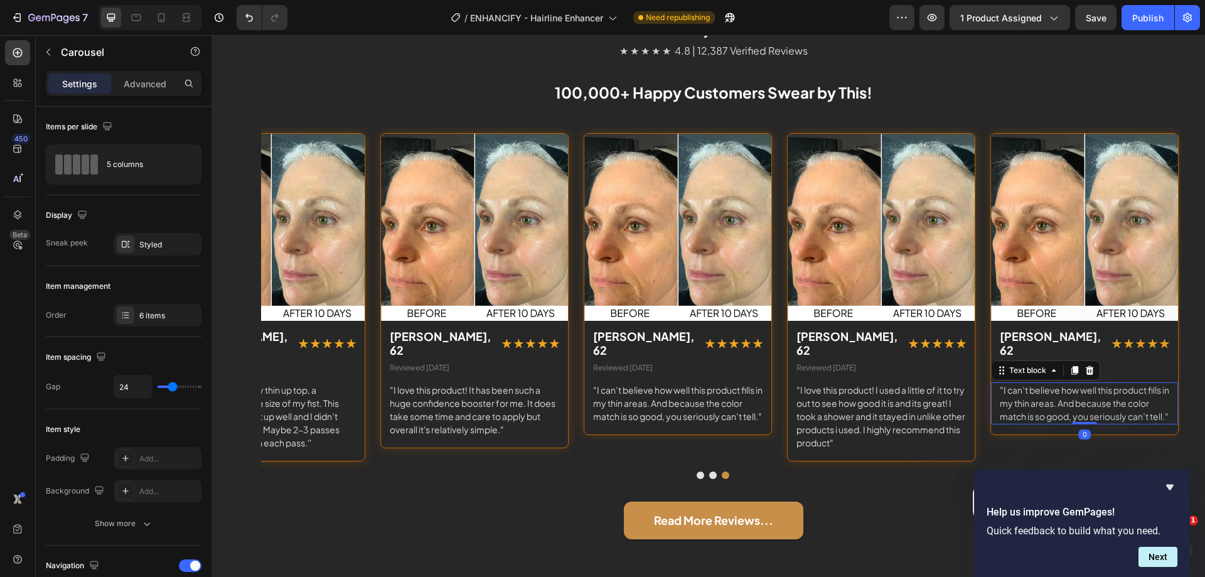
click at [1004, 383] on p ""I can’t believe how well this product fills in my thin areas. And because the …" at bounding box center [1083, 403] width 169 height 40
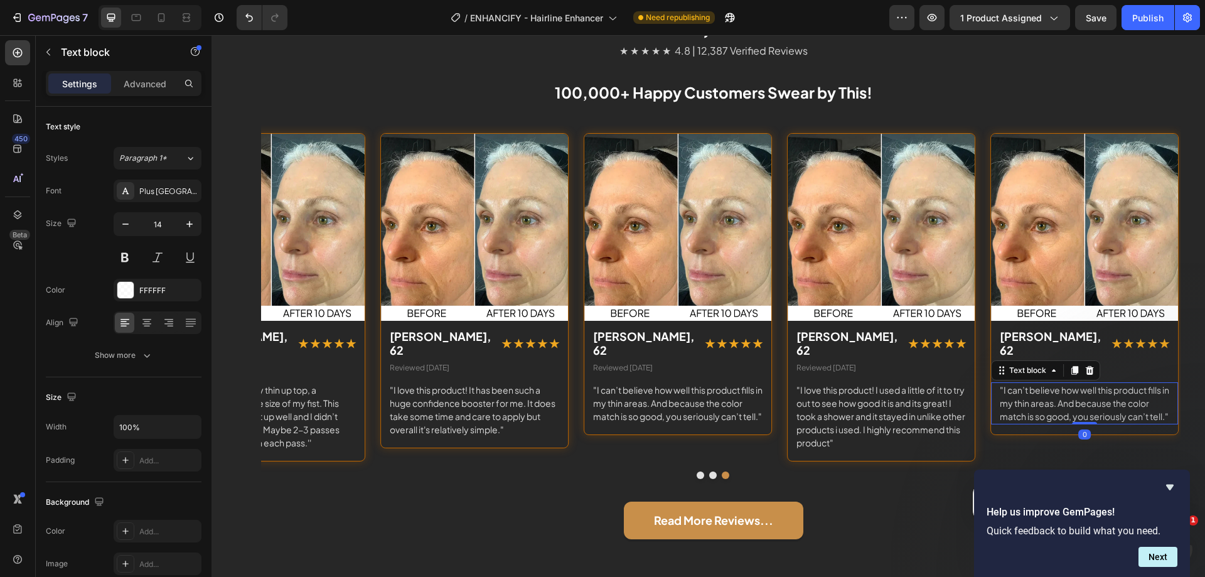
click at [1002, 383] on p ""I can’t believe how well this product fills in my thin areas. And because the …" at bounding box center [1083, 403] width 169 height 40
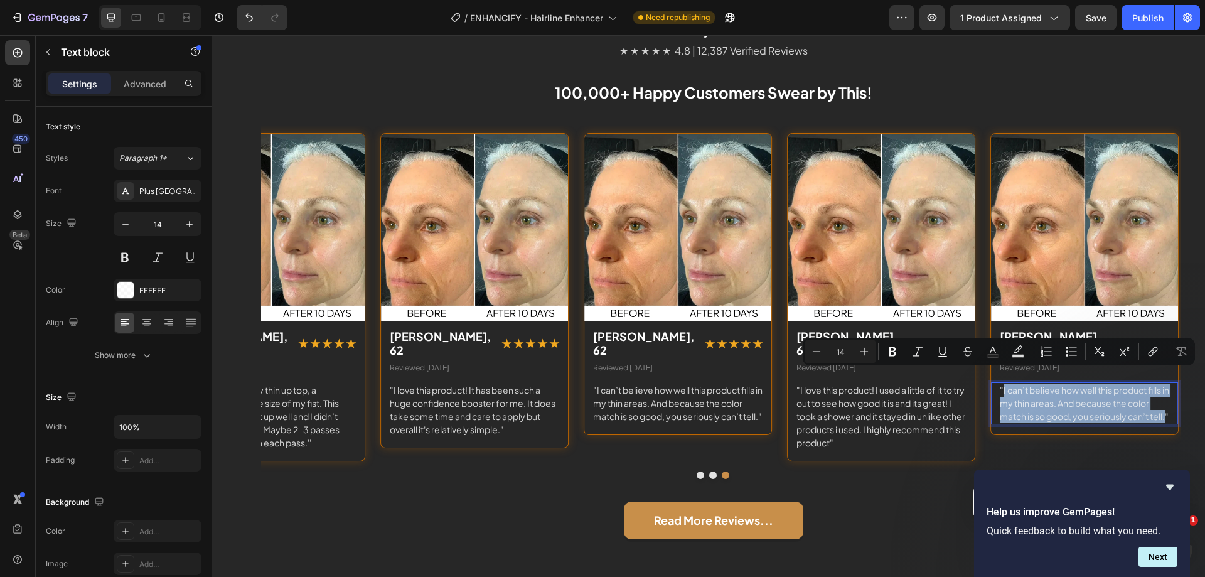
drag, startPoint x: 1003, startPoint y: 376, endPoint x: 1013, endPoint y: 417, distance: 42.2
click at [1013, 417] on p ""I can’t believe how well this product fills in my thin areas. And because the …" at bounding box center [1083, 403] width 169 height 40
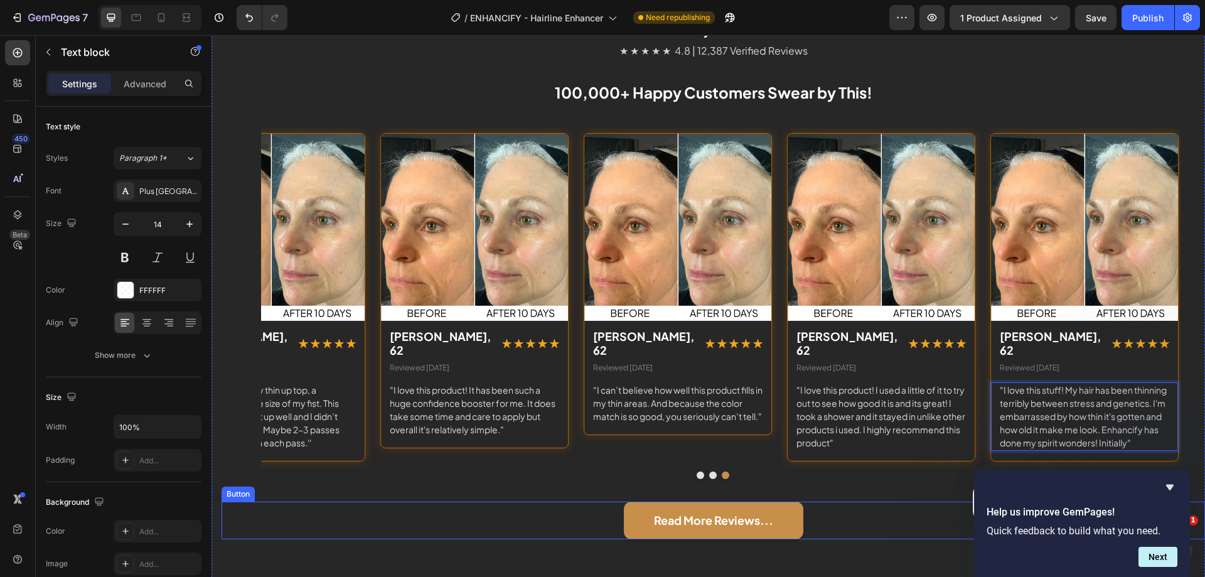
click at [511, 501] on div "Read More Reviews... Button" at bounding box center [712, 520] width 983 height 38
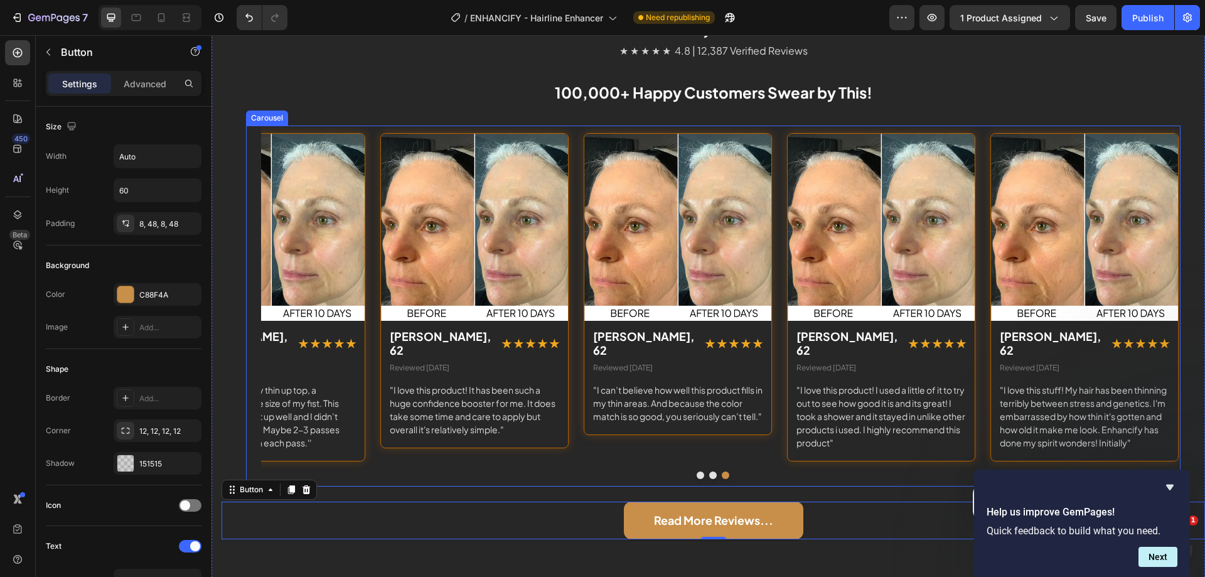
click at [709, 471] on button "Dot" at bounding box center [713, 475] width 8 height 8
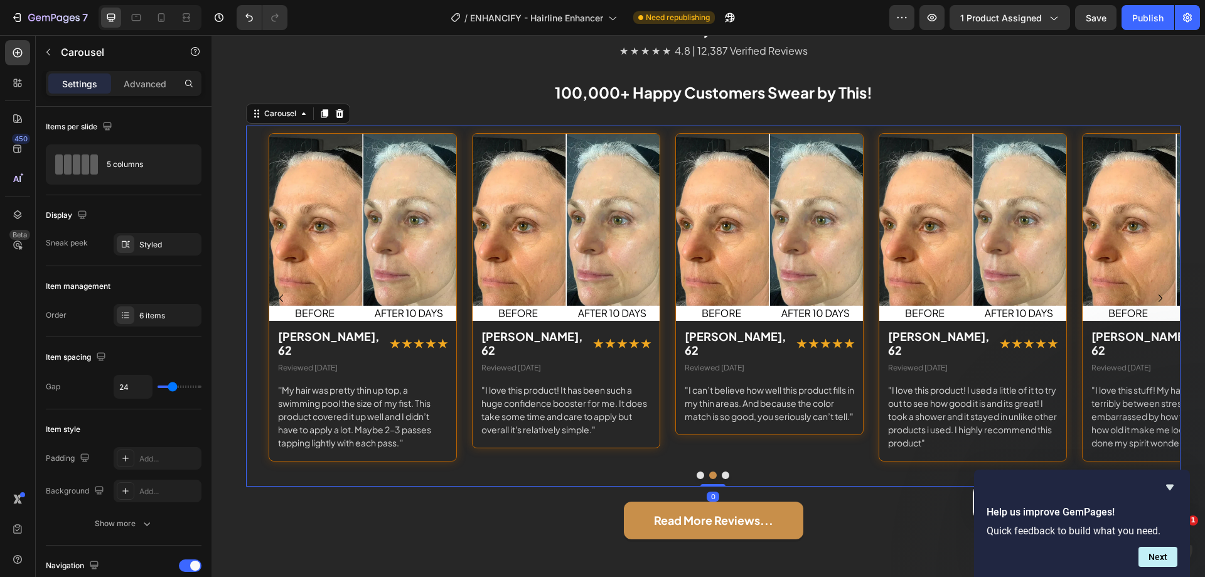
click at [697, 471] on button "Dot" at bounding box center [700, 475] width 8 height 8
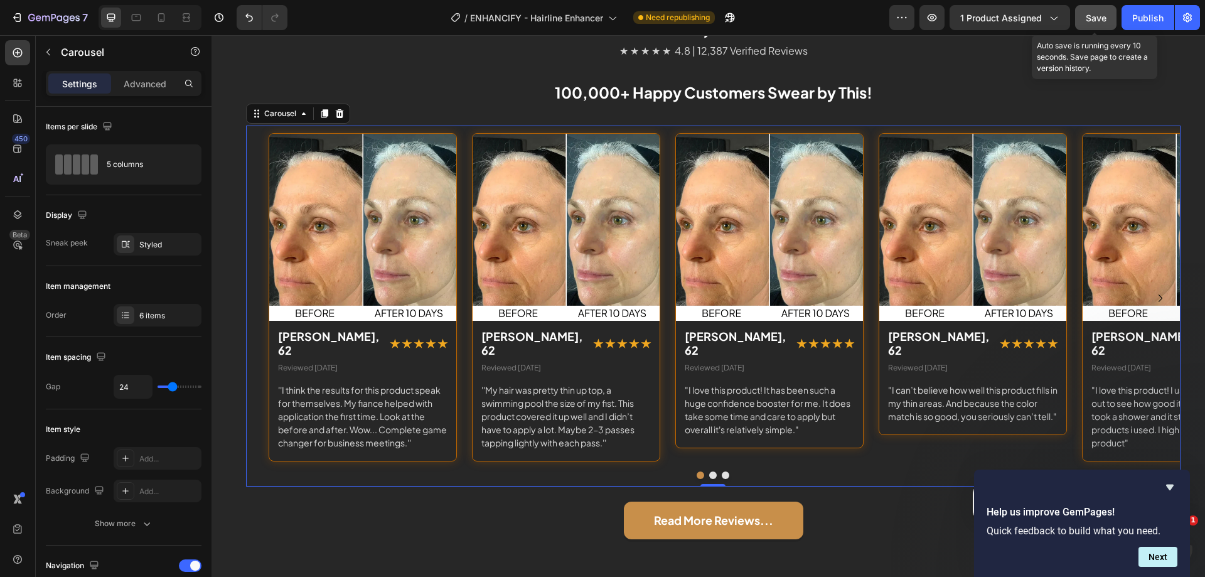
click at [1095, 14] on span "Save" at bounding box center [1095, 18] width 21 height 11
click at [1099, 11] on div "Save" at bounding box center [1095, 17] width 21 height 13
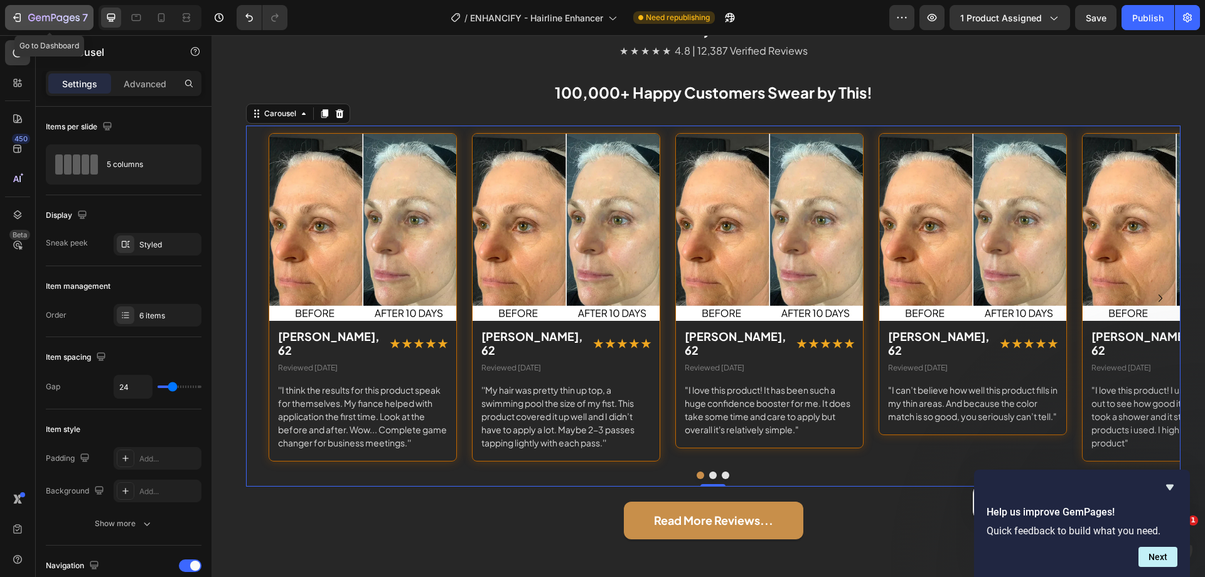
click at [10, 16] on button "7" at bounding box center [49, 17] width 88 height 25
